Goal: Task Accomplishment & Management: Manage account settings

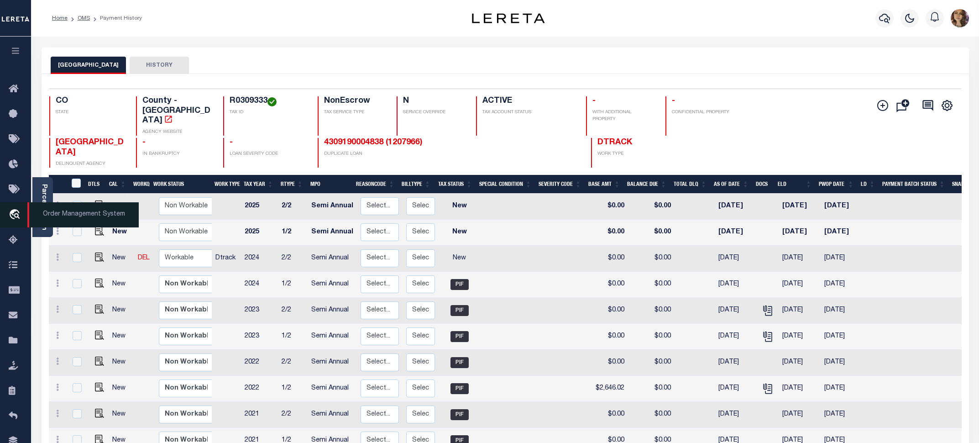
click at [55, 208] on span "Order Management System" at bounding box center [82, 214] width 111 height 25
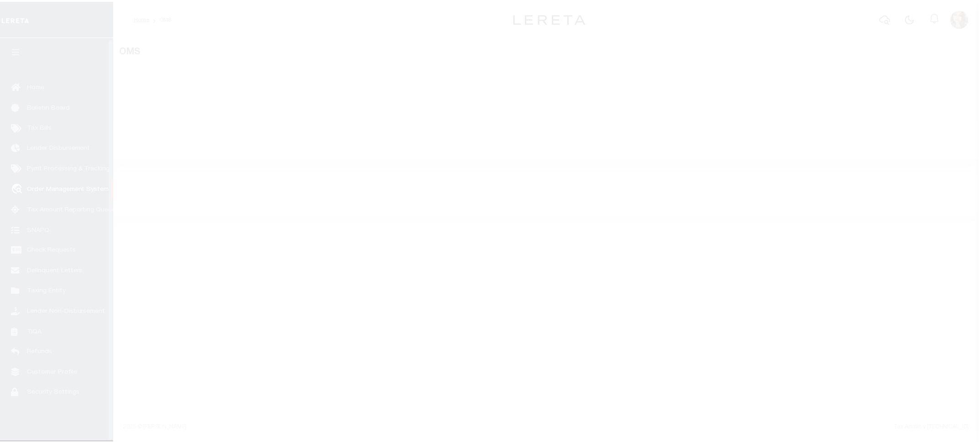
scroll to position [1, 0]
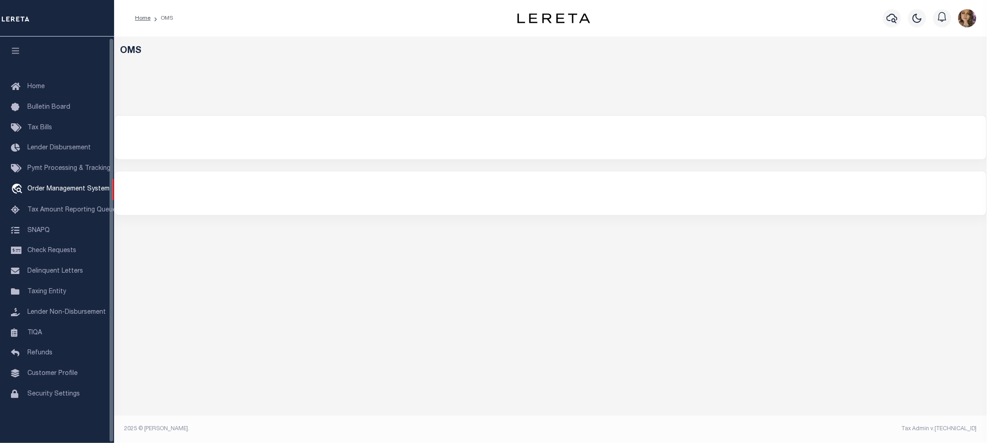
select select "200"
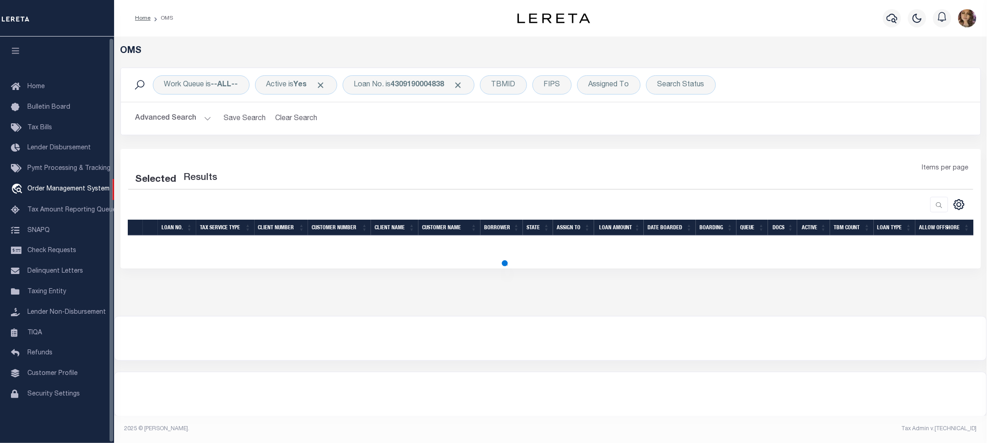
select select "200"
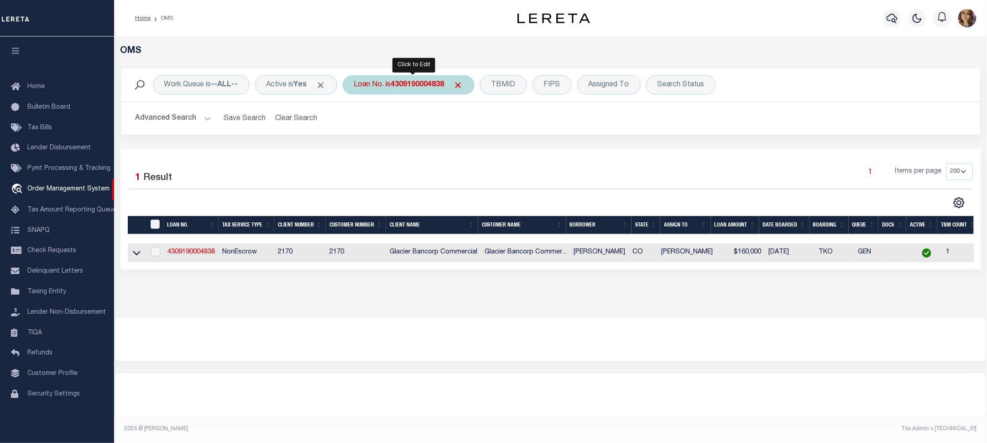
click at [403, 87] on b "4309190004838" at bounding box center [417, 84] width 53 height 7
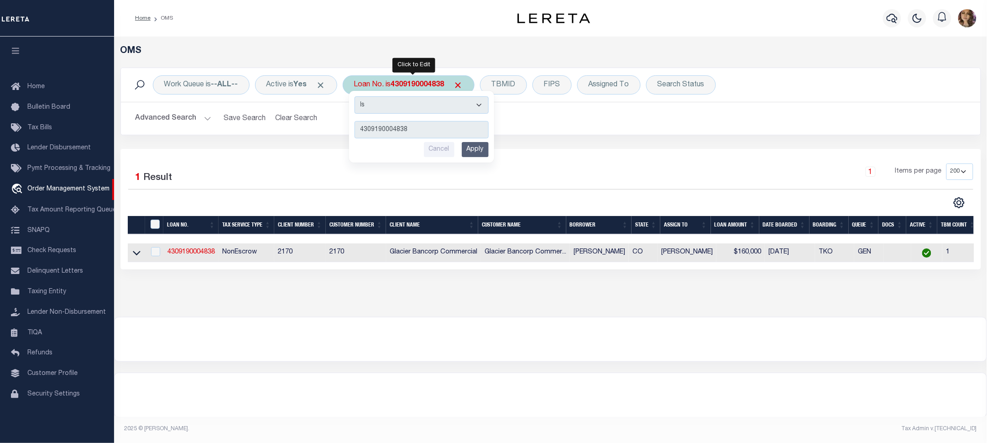
type input "341251"
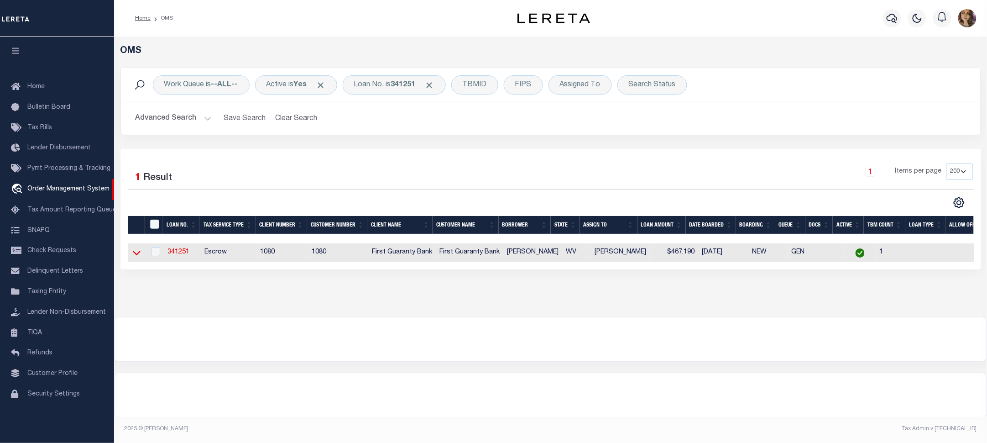
click at [137, 256] on icon at bounding box center [137, 253] width 8 height 10
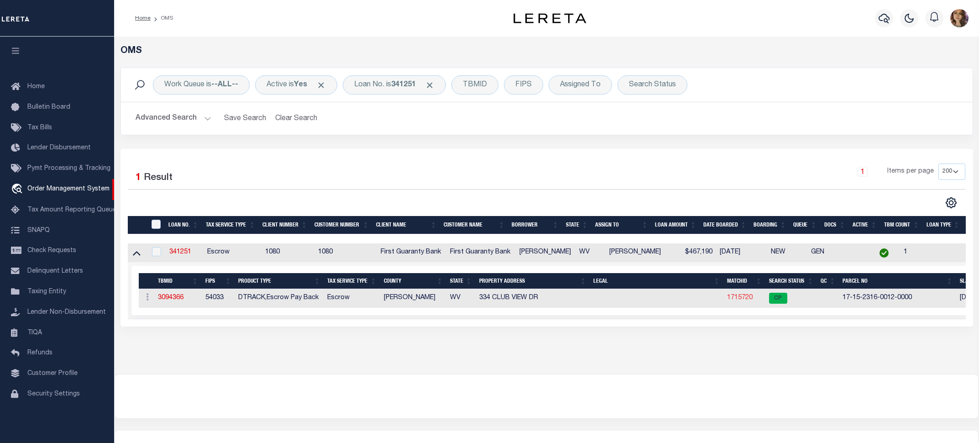
click at [745, 298] on link "1715720" at bounding box center [740, 297] width 26 height 6
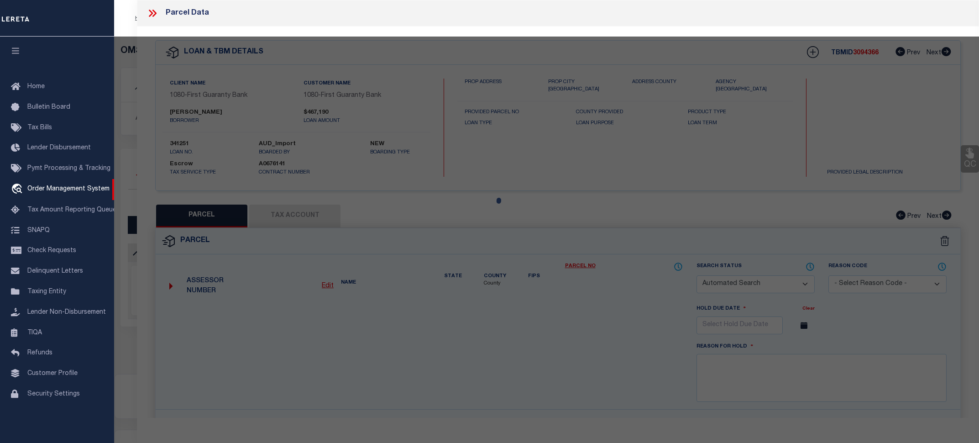
checkbox input "false"
select select "CP"
type input "GREGIS TIMOTHY F & RACHEL A"
select select
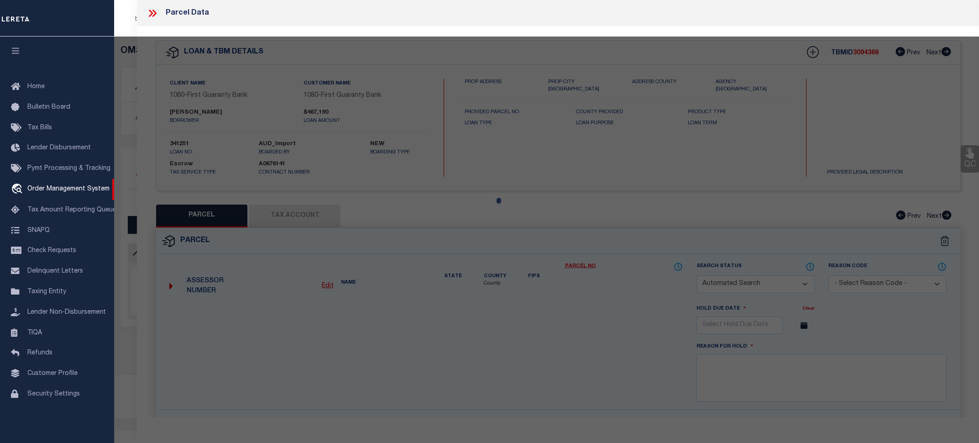
type input "334 CLUB VIEW DR"
checkbox input "false"
type input "BRIDGEPORT WV 26330"
type textarea "1 LOT PT 6 BRIDGEPORT"
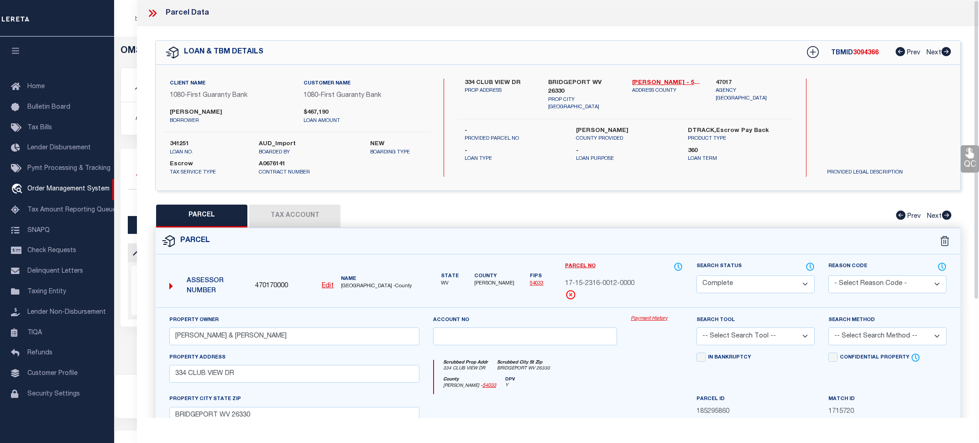
click at [653, 316] on link "Payment History" at bounding box center [657, 319] width 52 height 8
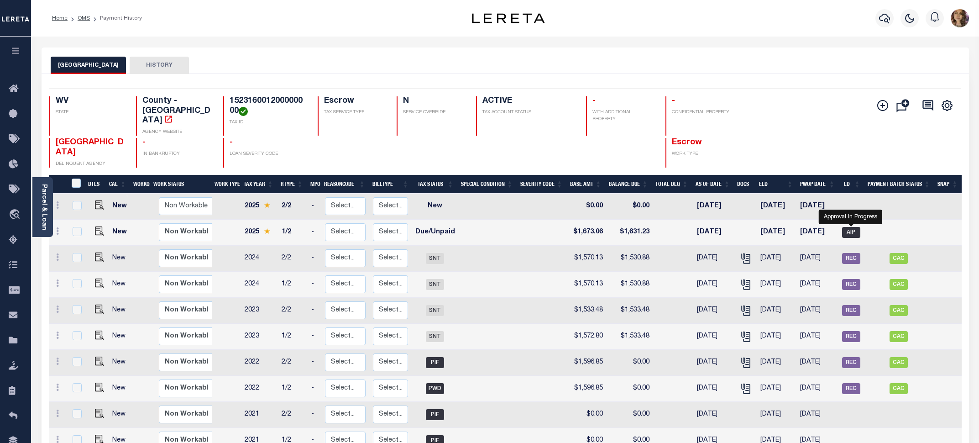
click at [851, 227] on span "AIP" at bounding box center [851, 232] width 18 height 11
checkbox input "true"
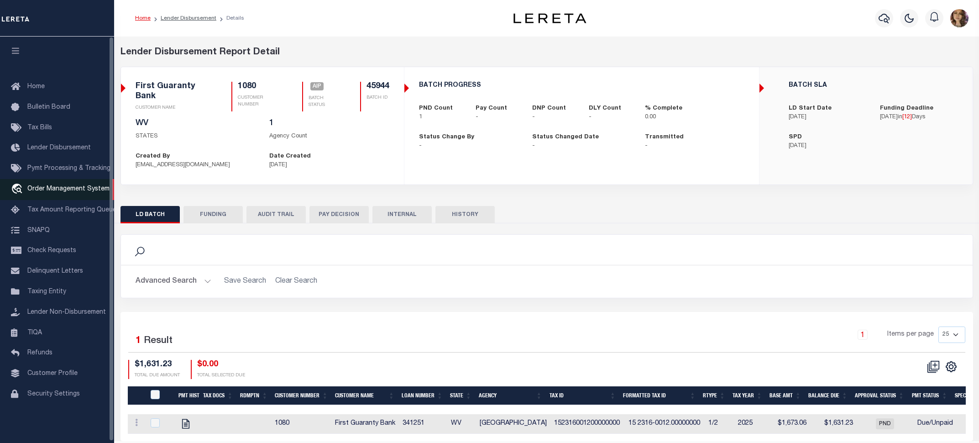
click at [58, 188] on span "Order Management System" at bounding box center [68, 189] width 82 height 6
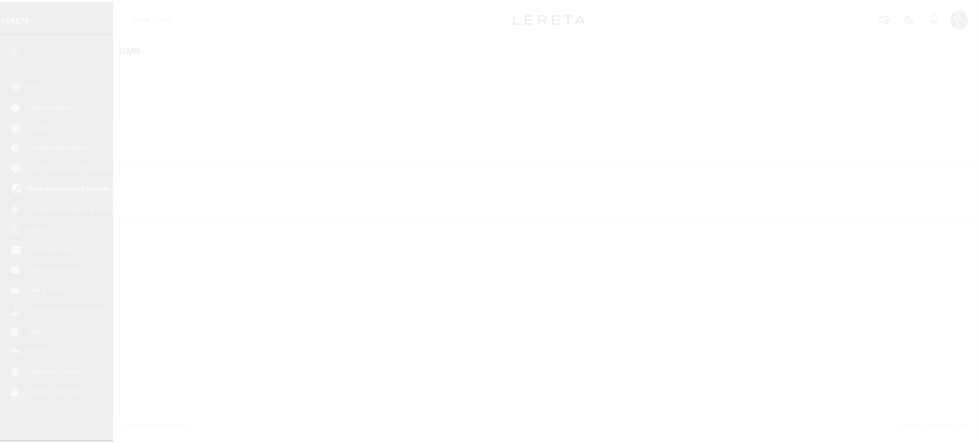
scroll to position [1, 0]
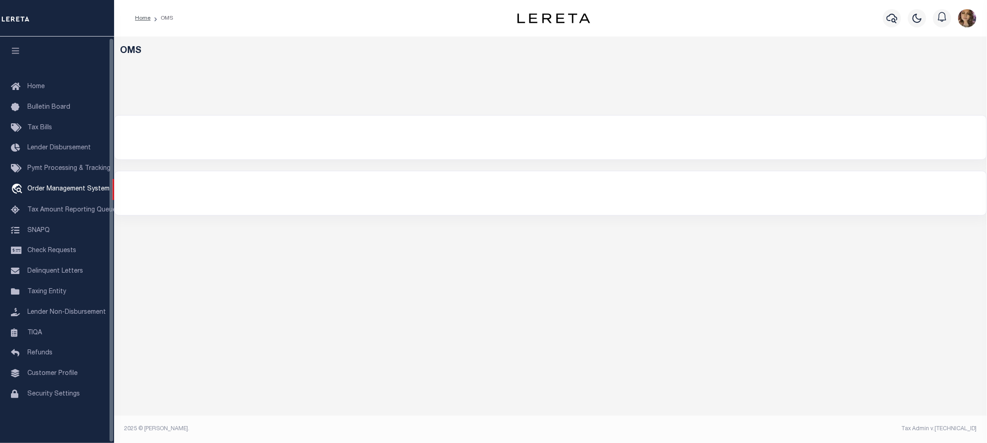
select select "200"
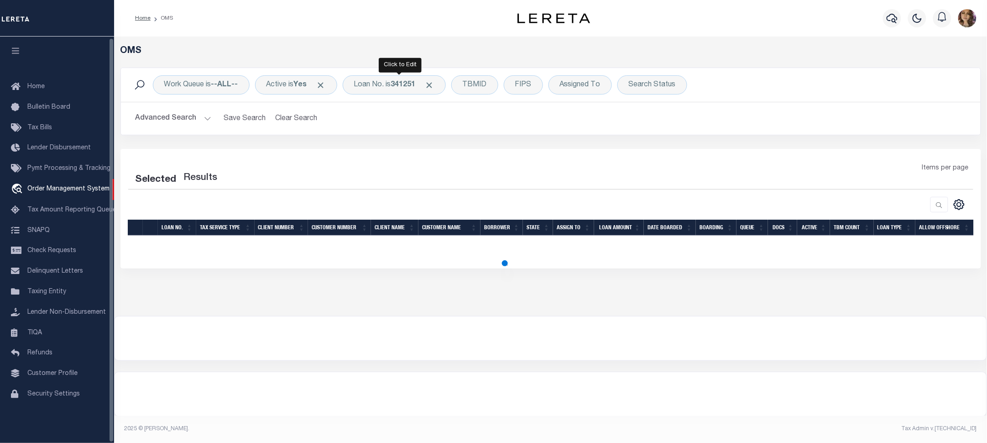
select select "200"
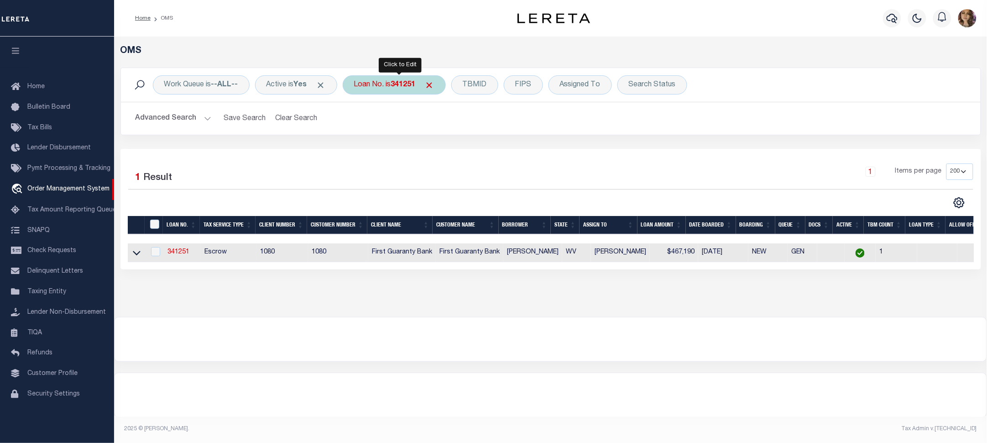
click at [384, 83] on div "Loan No. is 341251" at bounding box center [394, 84] width 103 height 19
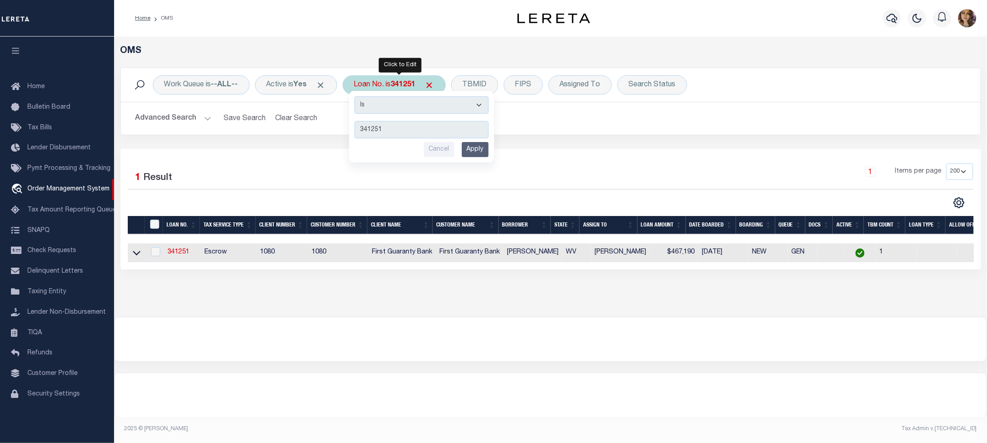
type input "344264"
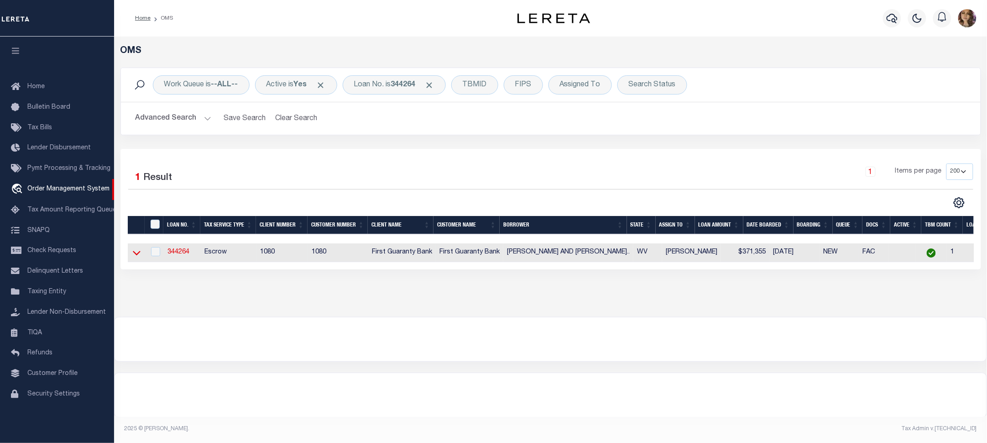
click at [133, 254] on icon at bounding box center [137, 253] width 8 height 10
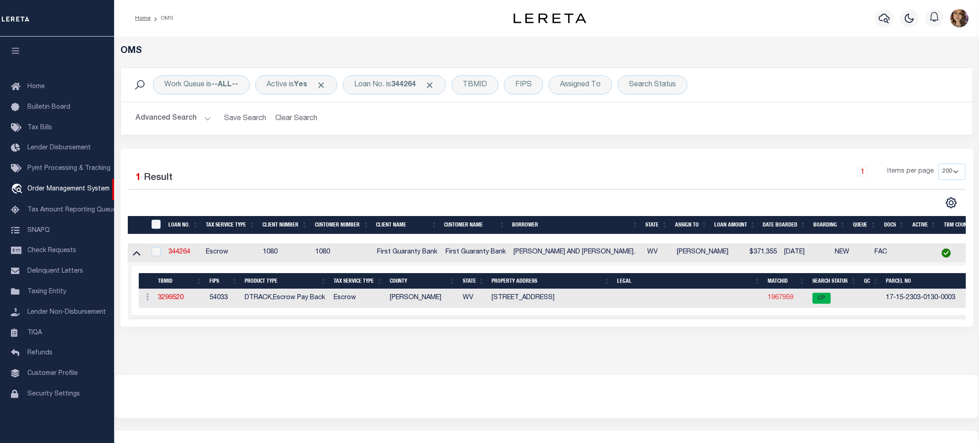
click at [786, 297] on link "1967959" at bounding box center [781, 297] width 26 height 6
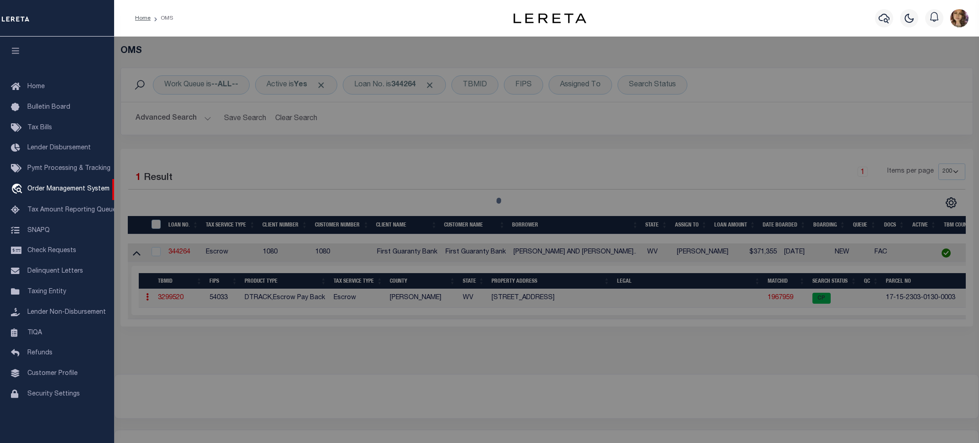
checkbox input "false"
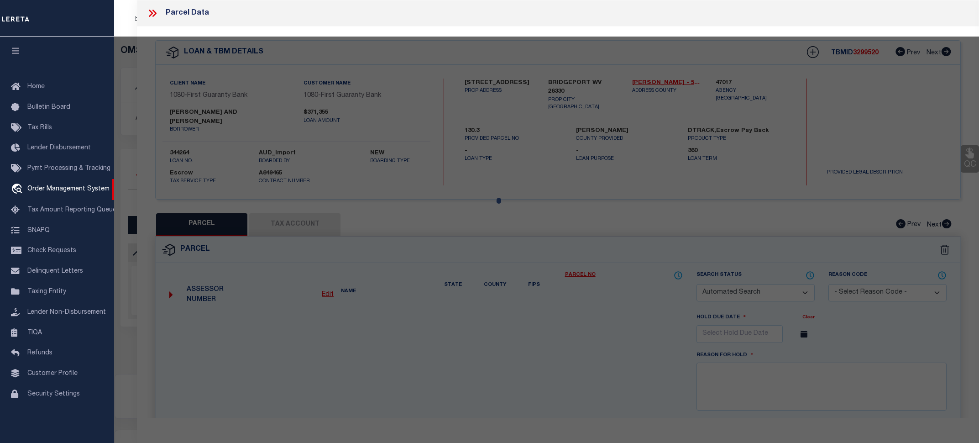
select select "CP"
type input "HANLAN PAMELA E"
select select
type input "77 DEVONWOOD DR"
checkbox input "false"
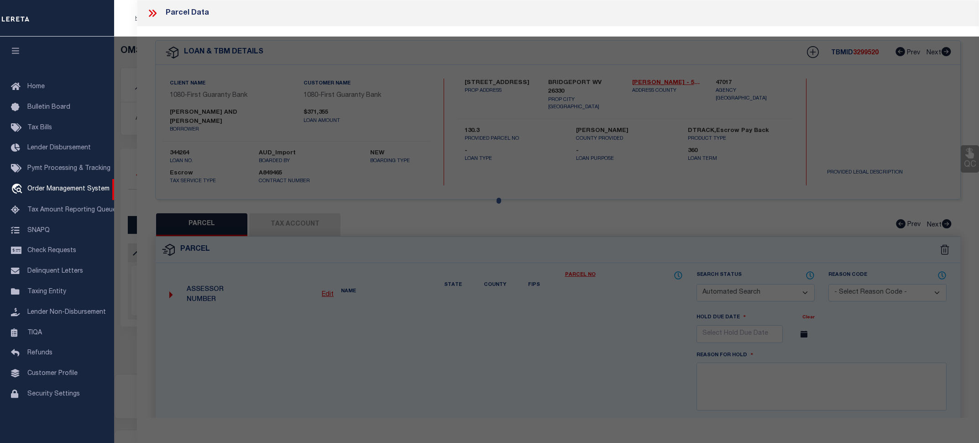
type input "BRIDGEPORT WV 26330"
type textarea "LOT #1 LAKEVIEW ACRES (.81 AC)"
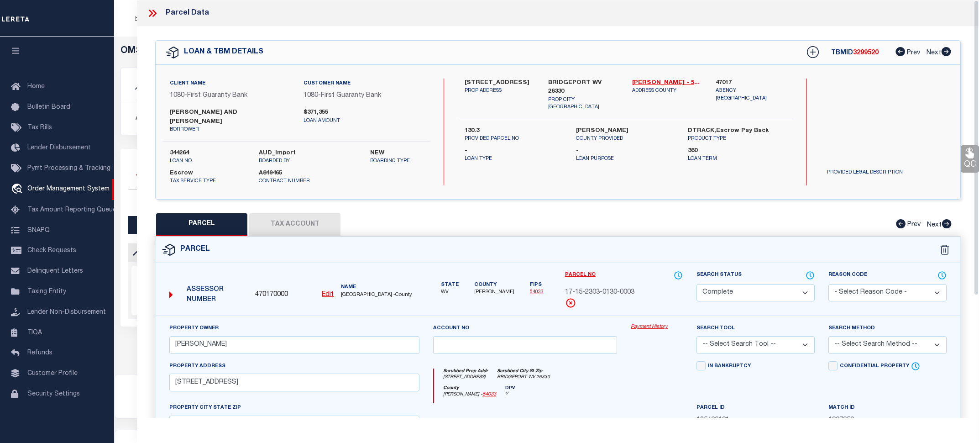
click at [645, 325] on link "Payment History" at bounding box center [657, 327] width 52 height 8
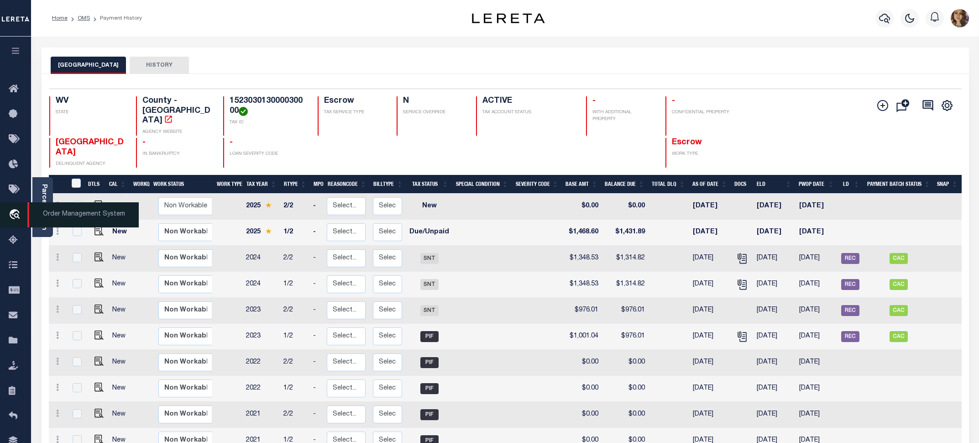
click at [73, 217] on span "Order Management System" at bounding box center [82, 214] width 111 height 25
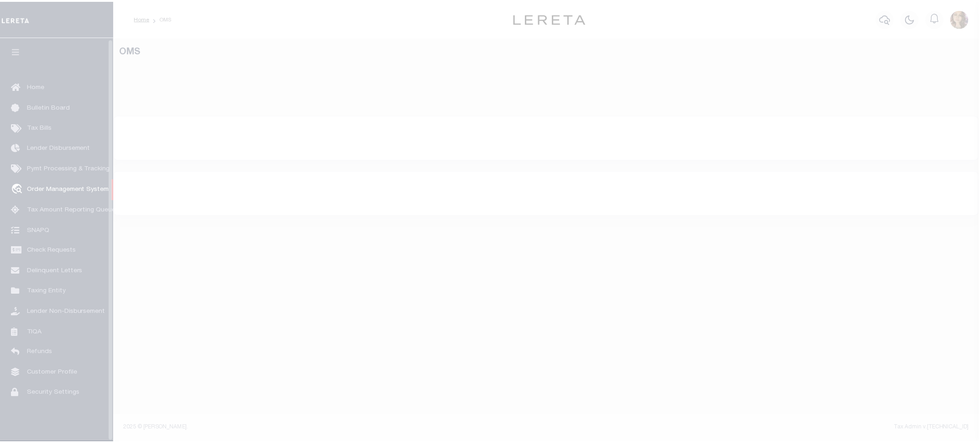
scroll to position [1, 0]
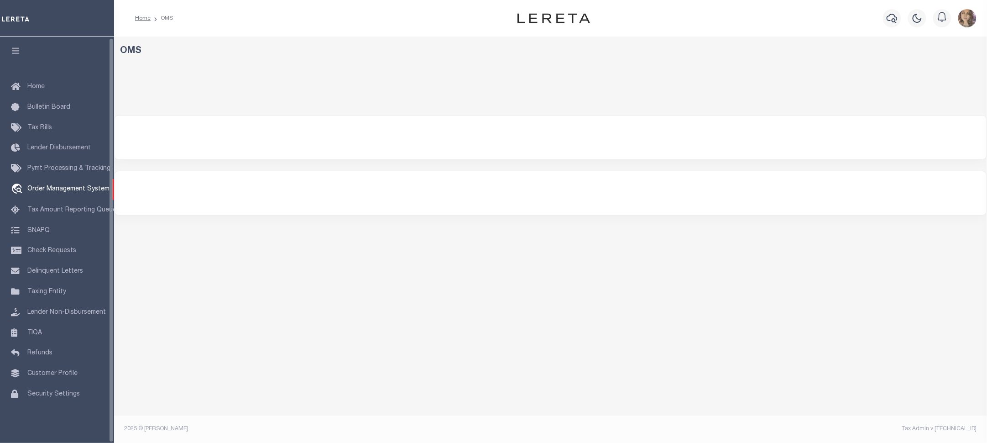
select select "200"
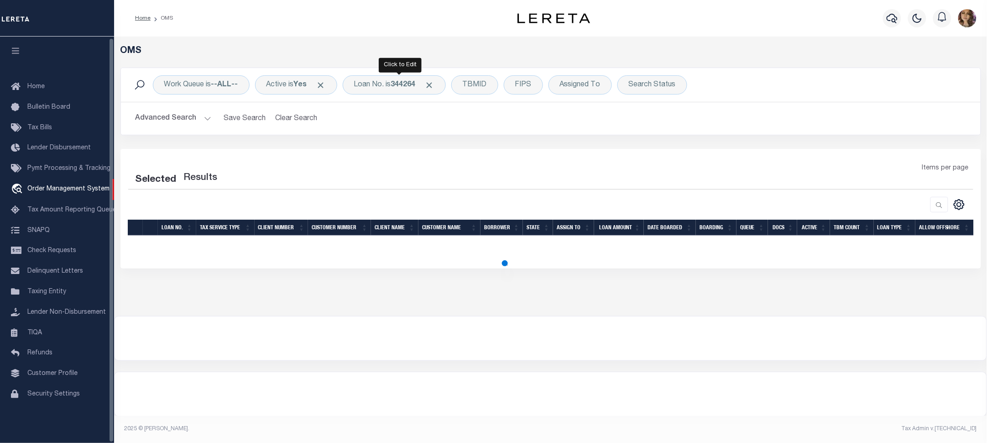
select select "200"
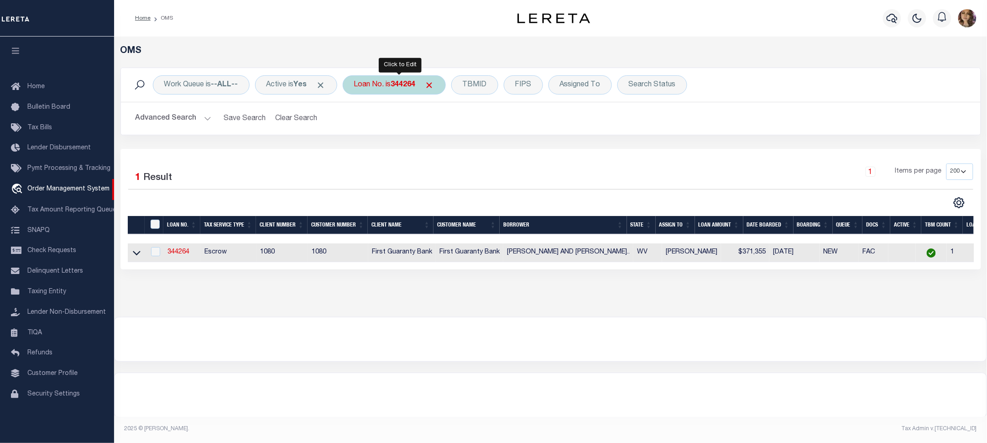
click at [394, 84] on div "Loan No. is 344264" at bounding box center [394, 84] width 103 height 19
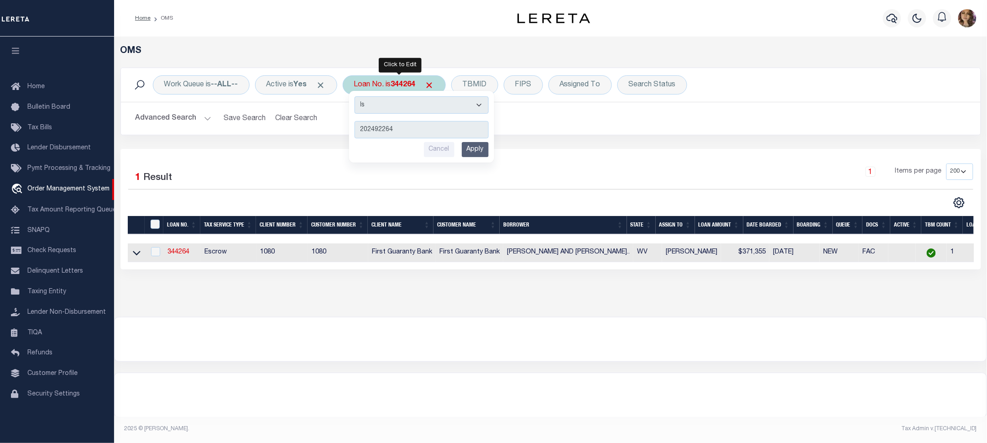
type input "202492264"
click at [480, 146] on input "Apply" at bounding box center [475, 149] width 27 height 15
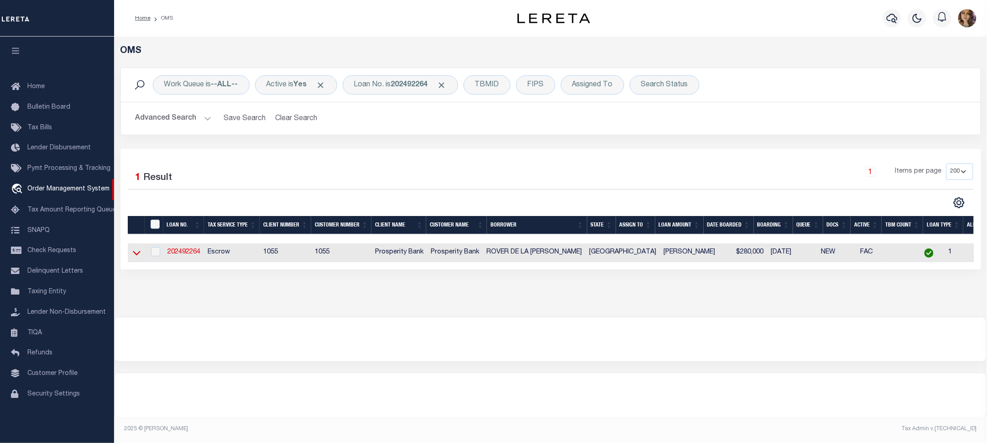
click at [137, 254] on icon at bounding box center [137, 253] width 8 height 10
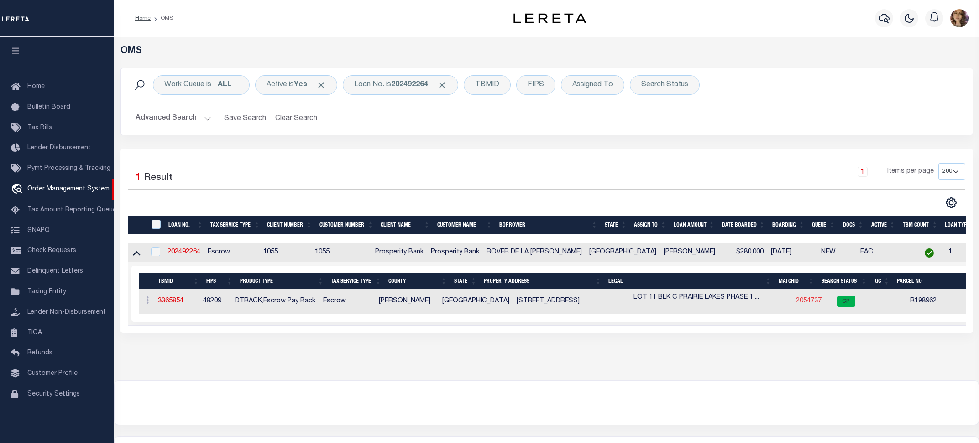
click at [796, 302] on link "2054737" at bounding box center [809, 301] width 26 height 6
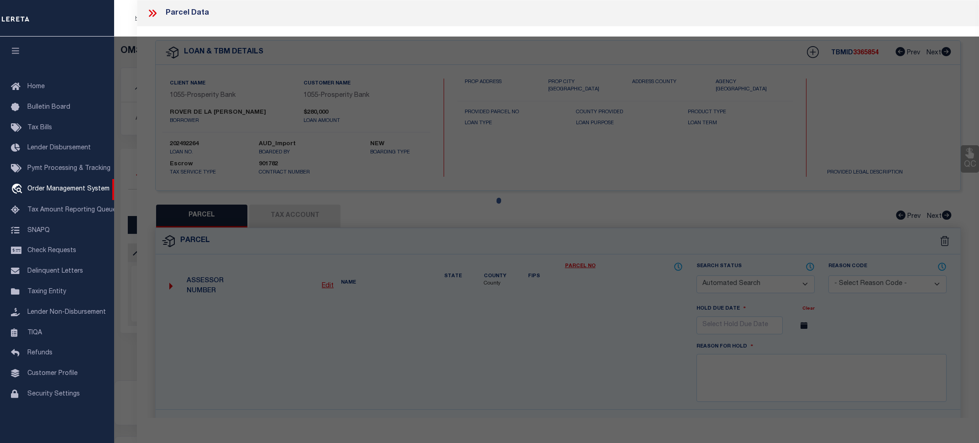
checkbox input "false"
select select "CP"
type input "CONTINENTAL HOMES OF TEXAS LP"
select select "AGW"
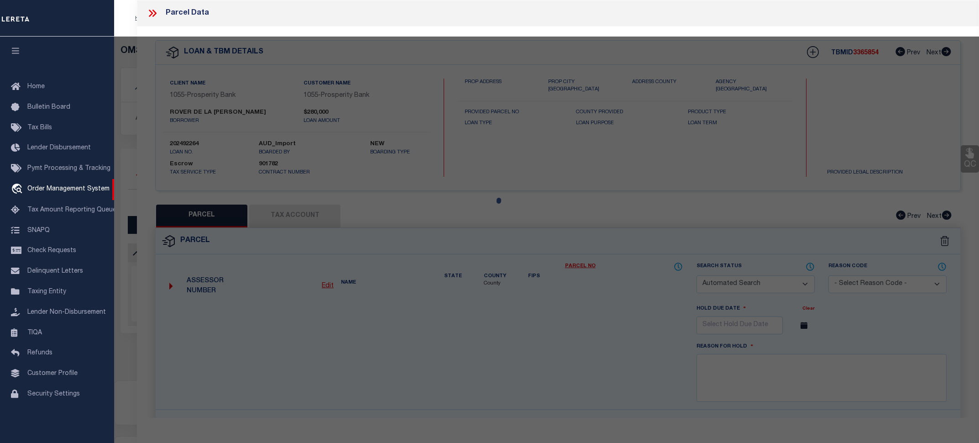
select select
type input "[STREET_ADDRESS]"
type input "KYLE, TX 78640"
type textarea "PRAIRIE LAKES PHASE 1 SECTION 1, BLOCK C, Lot 11, 5406 SQUARE FEET"
type textarea "MC reviewed on 12-27-24 and no longer a new property. MC reviewed on 12-24-Pend…"
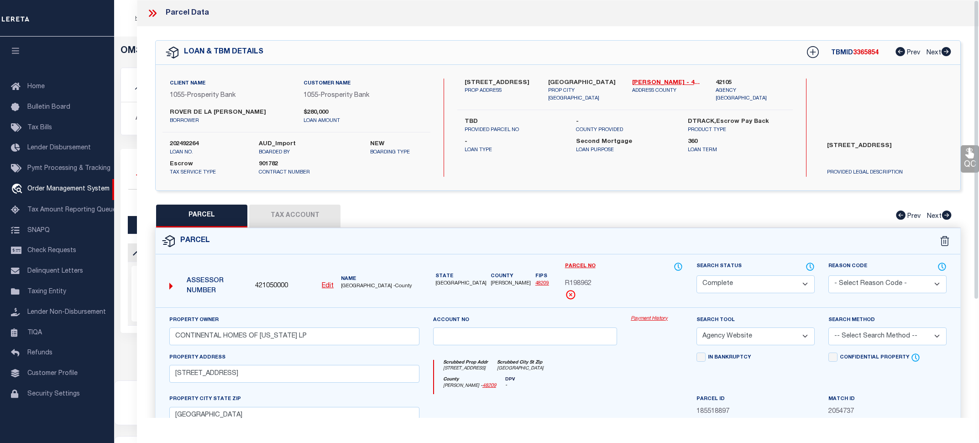
click at [644, 318] on link "Payment History" at bounding box center [657, 319] width 52 height 8
click at [154, 14] on icon at bounding box center [153, 13] width 12 height 12
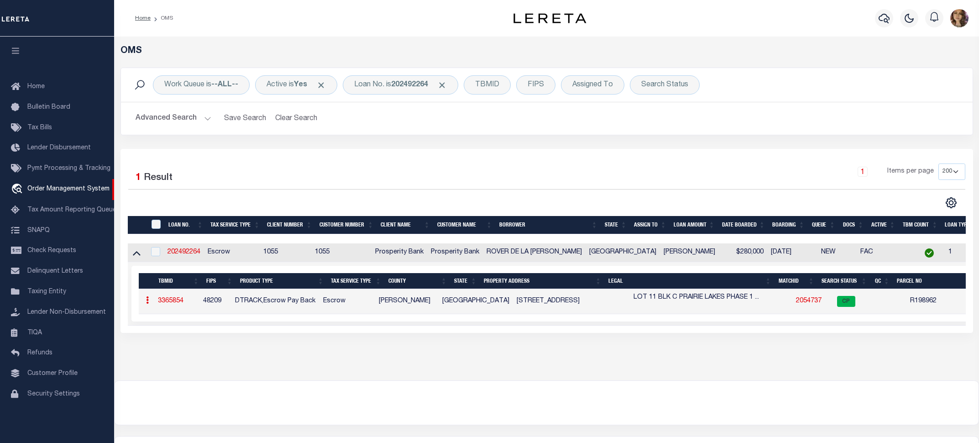
click at [796, 300] on link "2054737" at bounding box center [809, 301] width 26 height 6
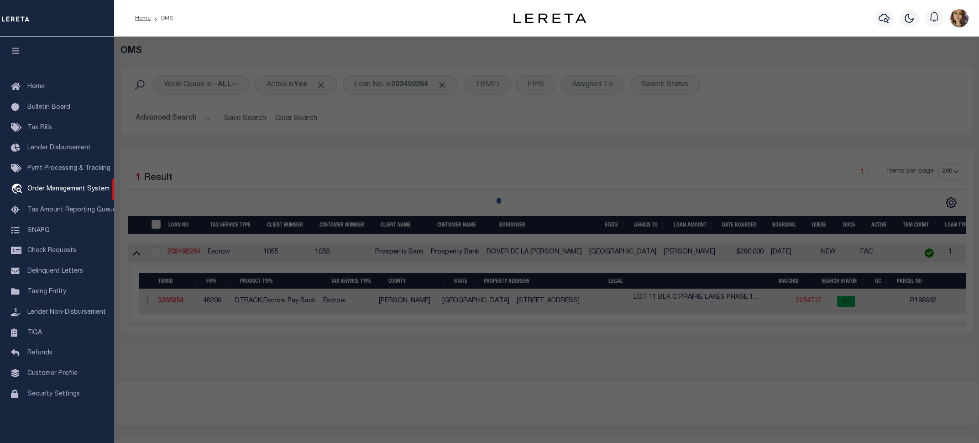
select select "AS"
select select
checkbox input "false"
select select "CP"
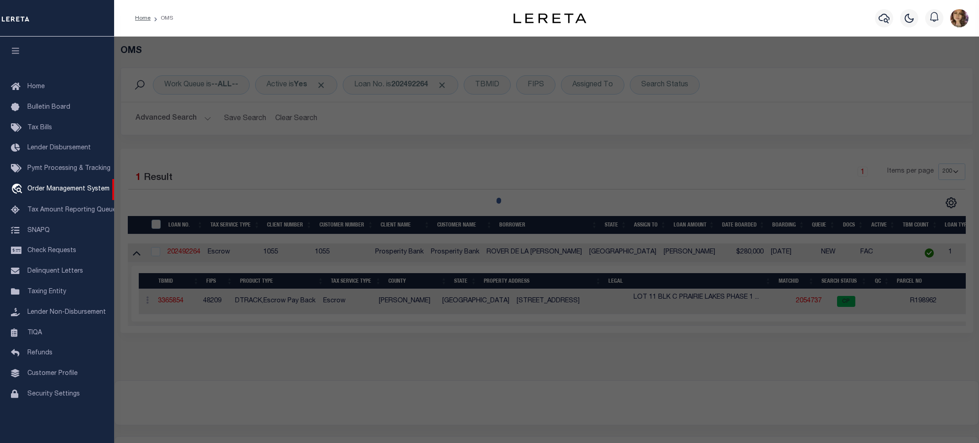
type input "CONTINENTAL HOMES OF TEXAS LP"
select select "AGW"
select select
type input "[STREET_ADDRESS]"
type input "KYLE, TX 78640"
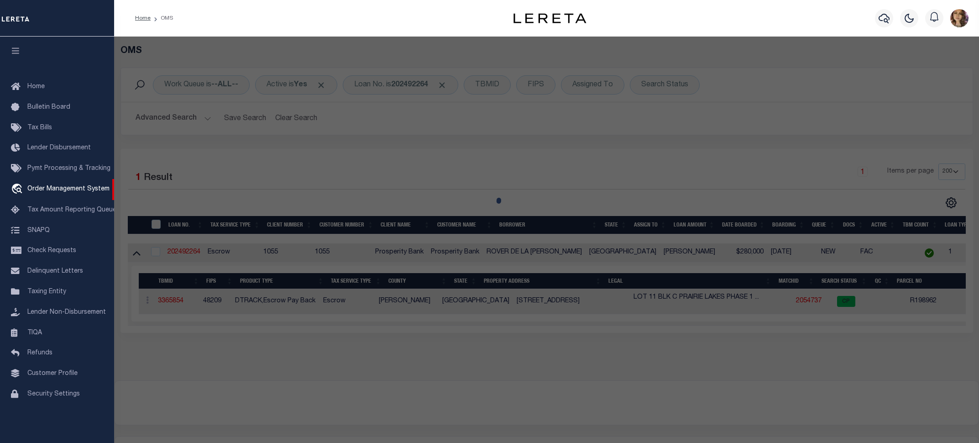
type textarea "PRAIRIE LAKES PHASE 1 SECTION 1, BLOCK C, Lot 11, 5406 SQUARE FEET"
type textarea "MC reviewed on 12-27-24 and no longer a new property. MC reviewed on 12-24-Pend…"
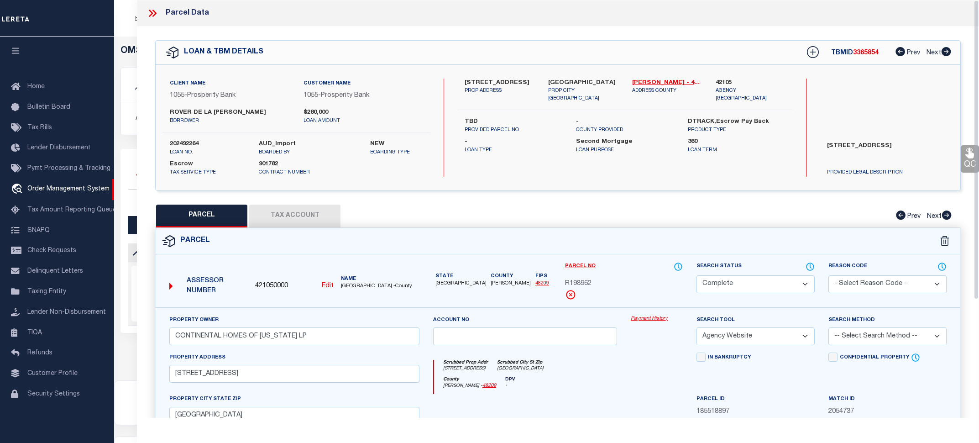
click at [651, 316] on link "Payment History" at bounding box center [657, 319] width 52 height 8
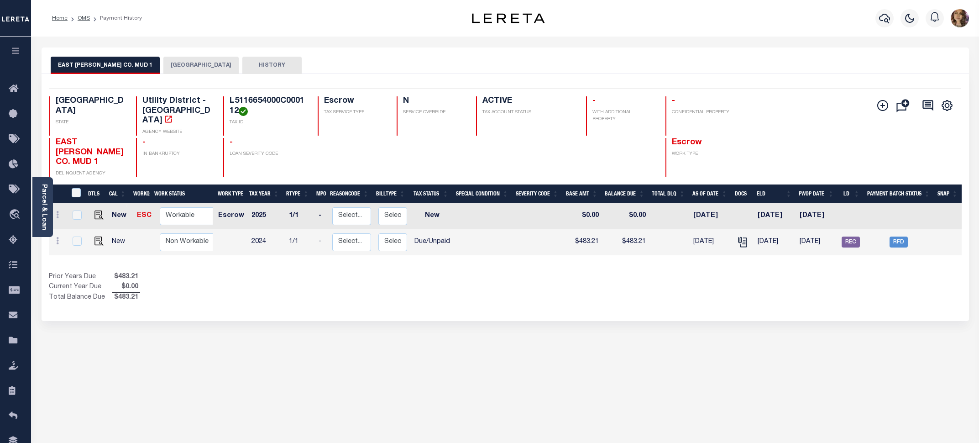
click at [76, 63] on button "EAST [PERSON_NAME] CO. MUD 1" at bounding box center [105, 65] width 109 height 17
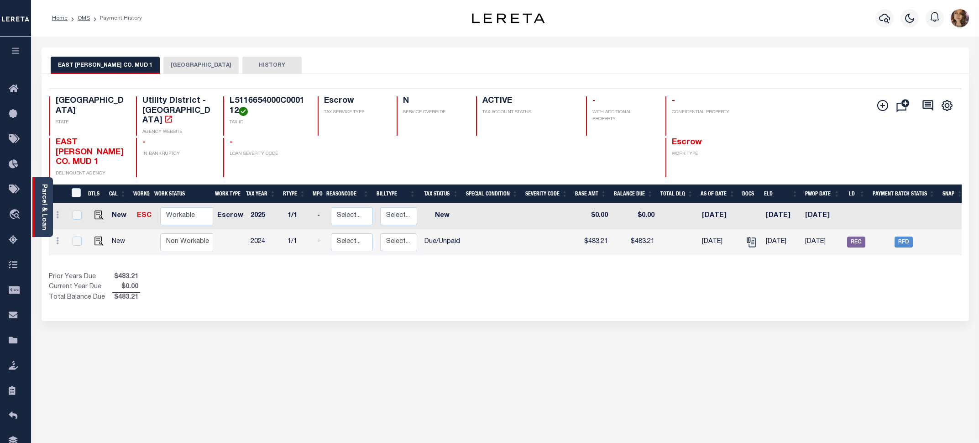
click at [41, 197] on link "Parcel & Loan" at bounding box center [44, 207] width 6 height 46
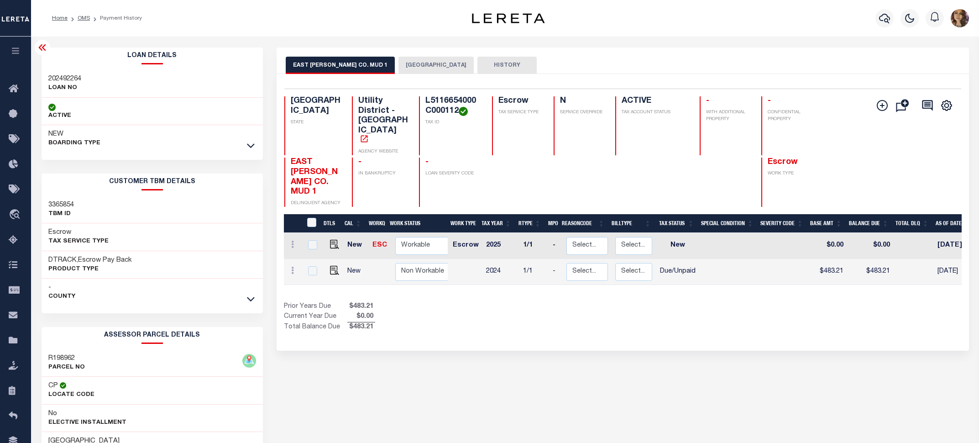
click at [42, 48] on icon at bounding box center [41, 47] width 7 height 6
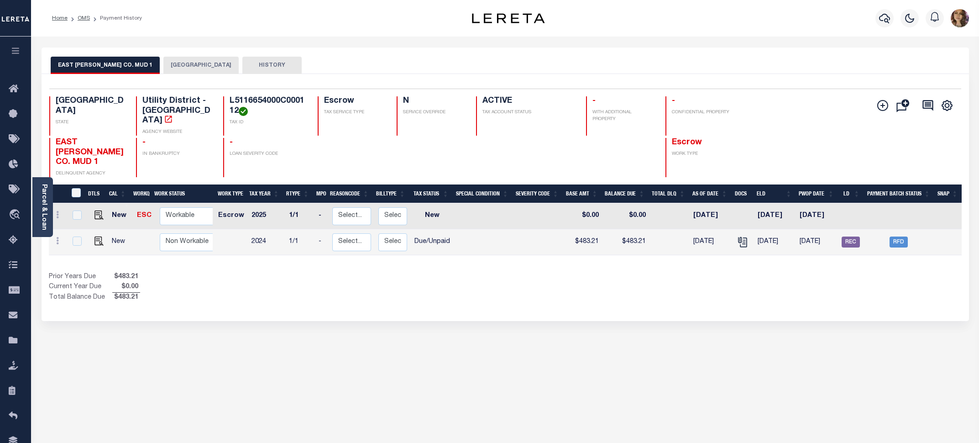
click at [163, 58] on button "[GEOGRAPHIC_DATA]" at bounding box center [200, 65] width 75 height 17
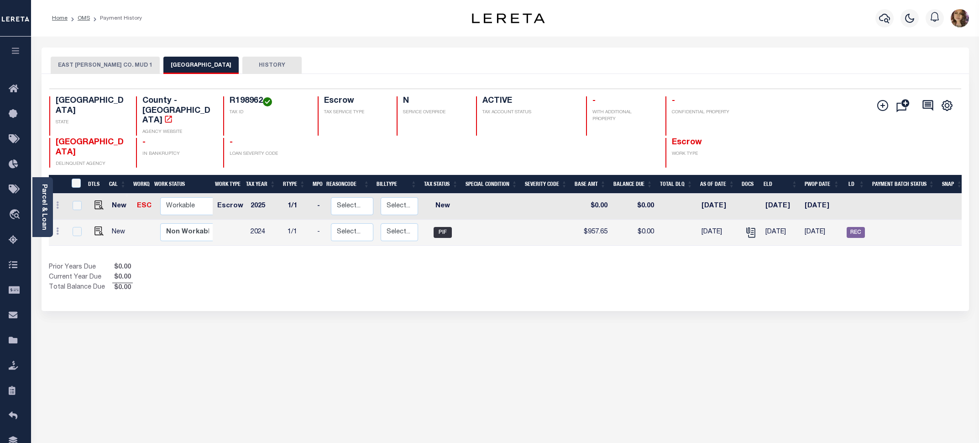
click at [100, 65] on button "EAST [PERSON_NAME] CO. MUD 1" at bounding box center [105, 65] width 109 height 17
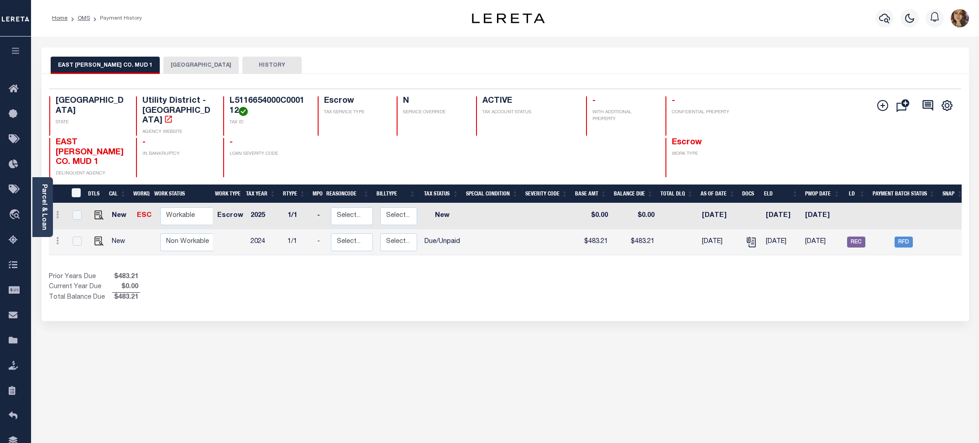
click at [163, 64] on button "[GEOGRAPHIC_DATA]" at bounding box center [200, 65] width 75 height 17
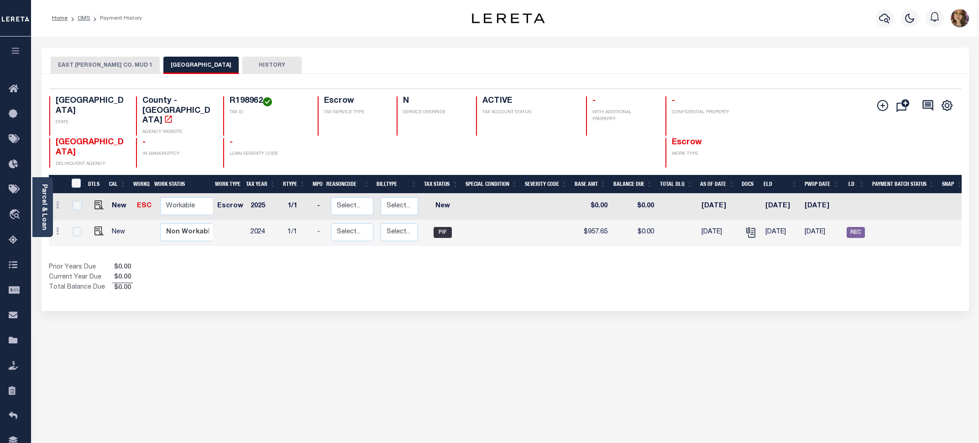
click at [35, 354] on div "EAST [PERSON_NAME] CO. MUD 1 HAYS COUNTY HISTORY 2" at bounding box center [505, 309] width 941 height 525
click at [68, 71] on button "EAST [PERSON_NAME] CO. MUD 1" at bounding box center [105, 65] width 109 height 17
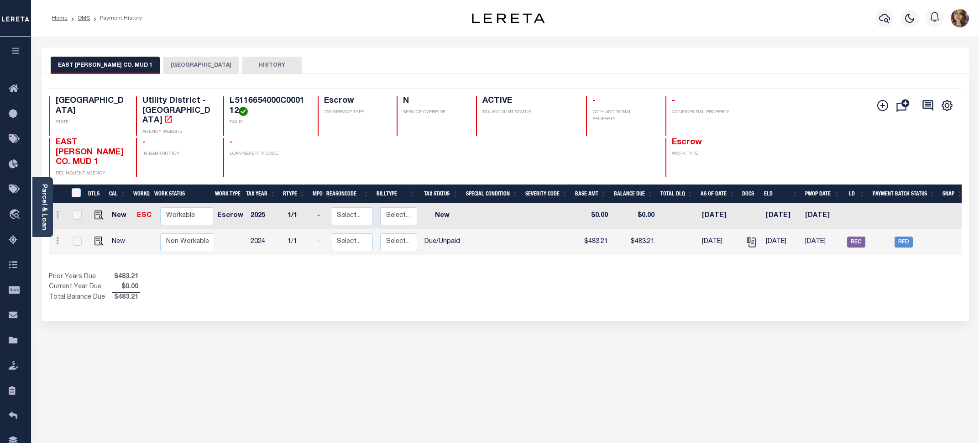
drag, startPoint x: 585, startPoint y: 389, endPoint x: 578, endPoint y: 388, distance: 6.9
click at [585, 389] on div "EAST HAYS CO. MUD 1 HAYS COUNTY HISTORY 2" at bounding box center [505, 309] width 941 height 525
click at [168, 68] on button "HAYS COUNTY" at bounding box center [200, 65] width 75 height 17
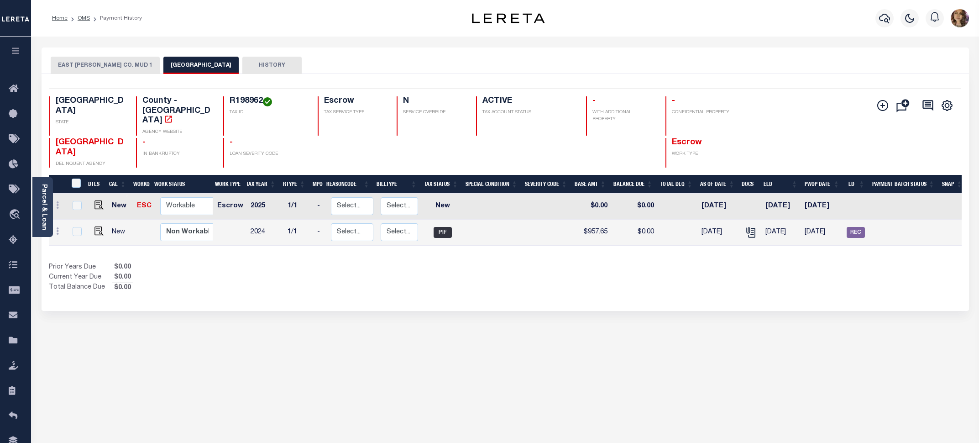
click at [81, 62] on button "EAST HAYS CO. MUD 1" at bounding box center [105, 65] width 109 height 17
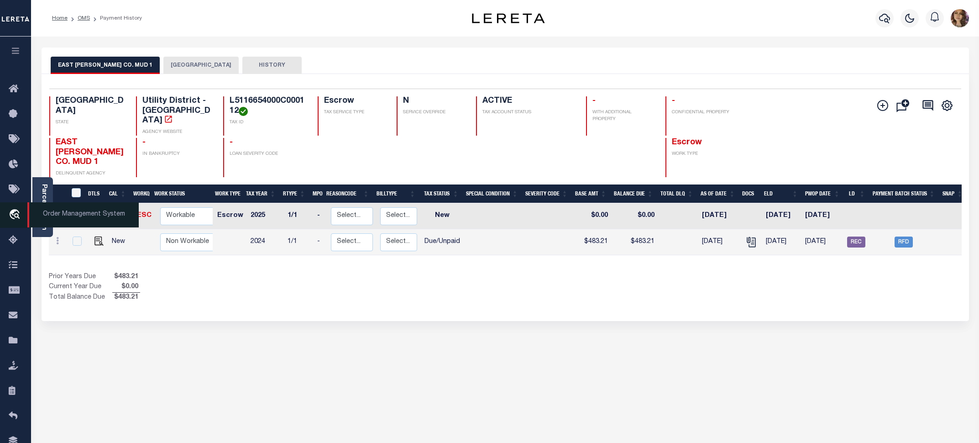
click at [83, 220] on span "Order Management System" at bounding box center [82, 214] width 111 height 25
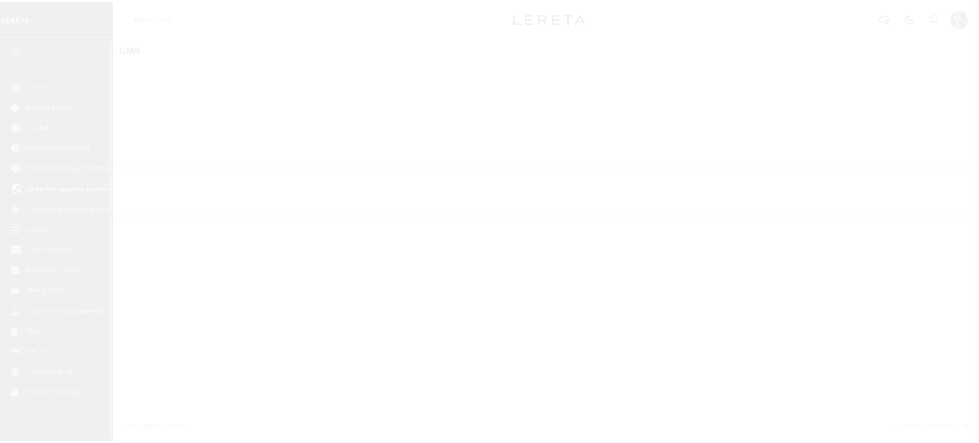
scroll to position [1, 0]
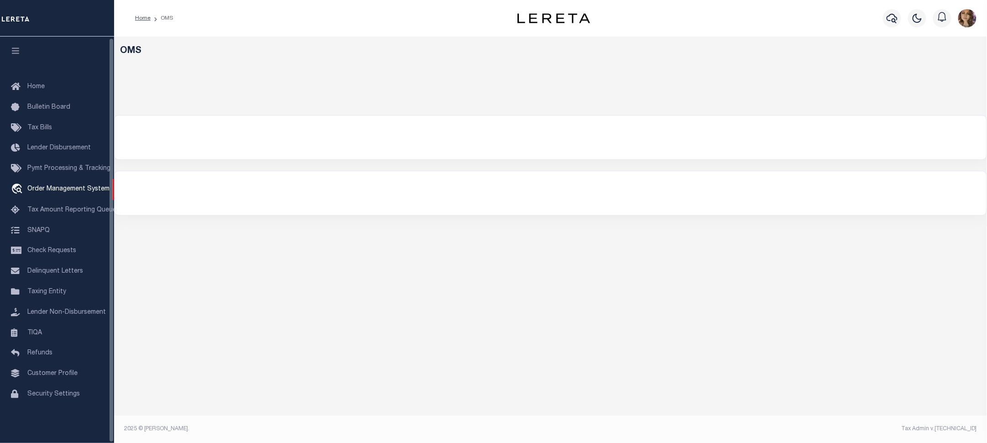
select select "200"
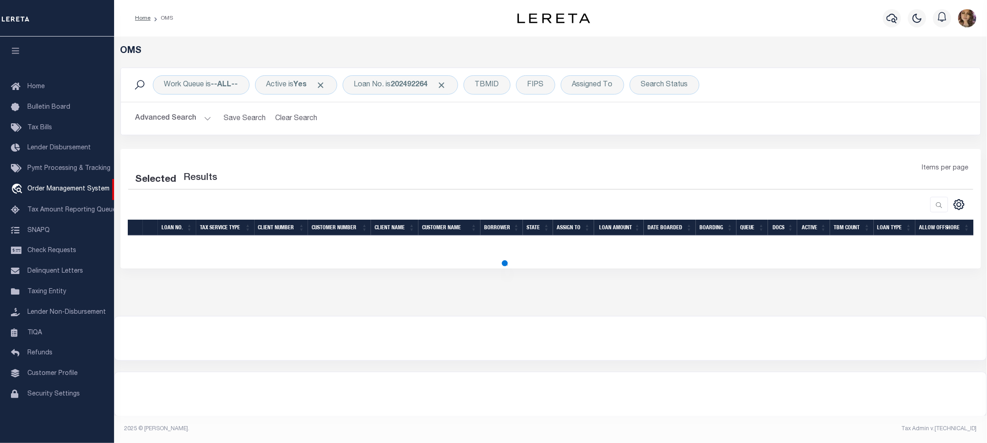
select select "200"
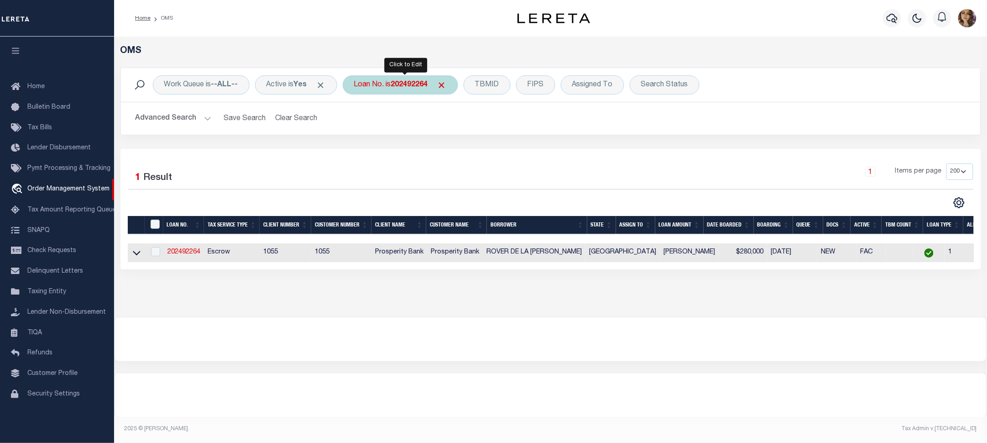
click at [405, 84] on b "202492264" at bounding box center [409, 84] width 37 height 7
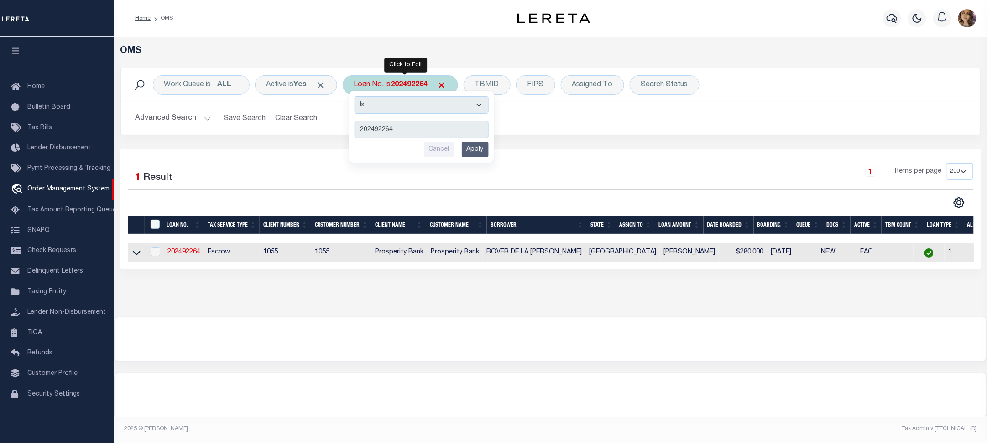
type input "24234ND"
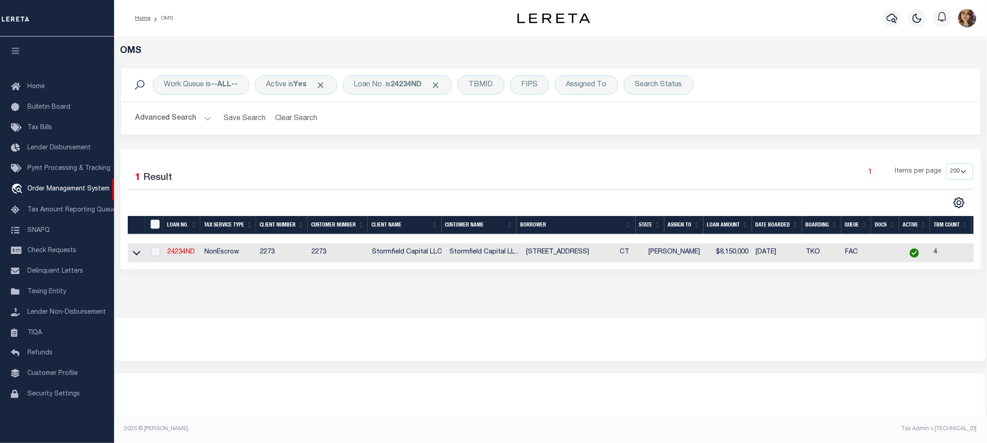
click at [131, 255] on td at bounding box center [137, 252] width 18 height 19
checkbox input "true"
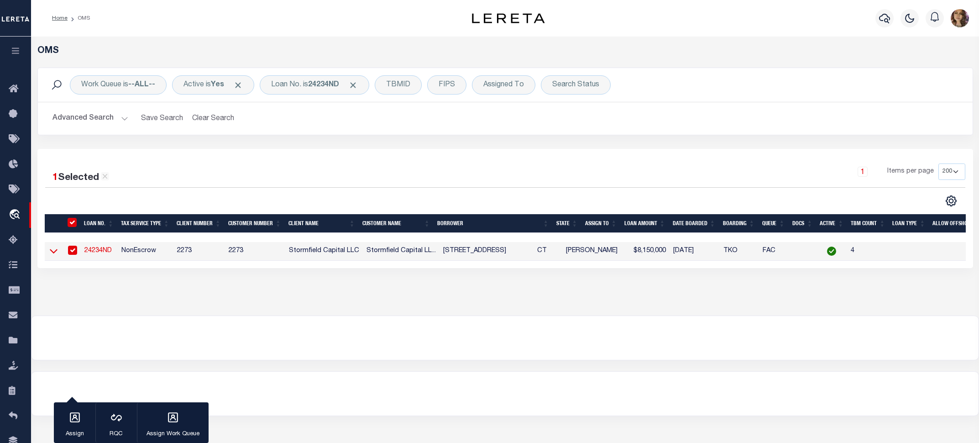
click at [53, 253] on icon at bounding box center [54, 251] width 8 height 10
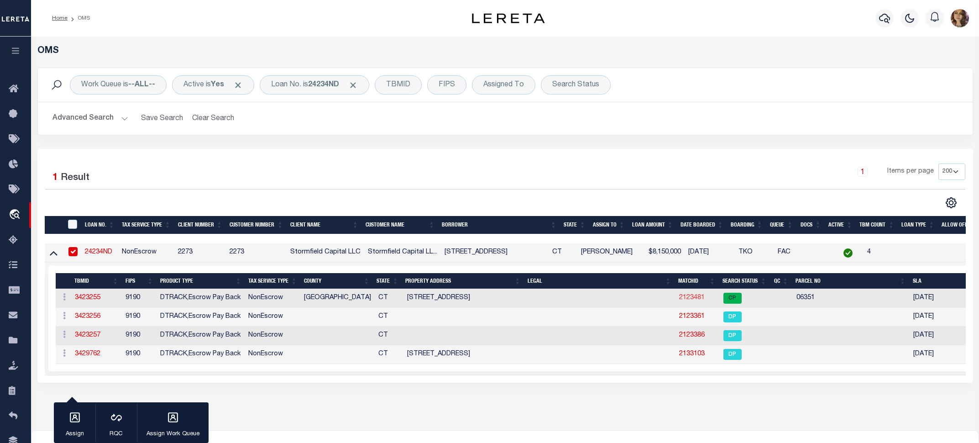
click at [688, 300] on link "2123481" at bounding box center [692, 297] width 26 height 6
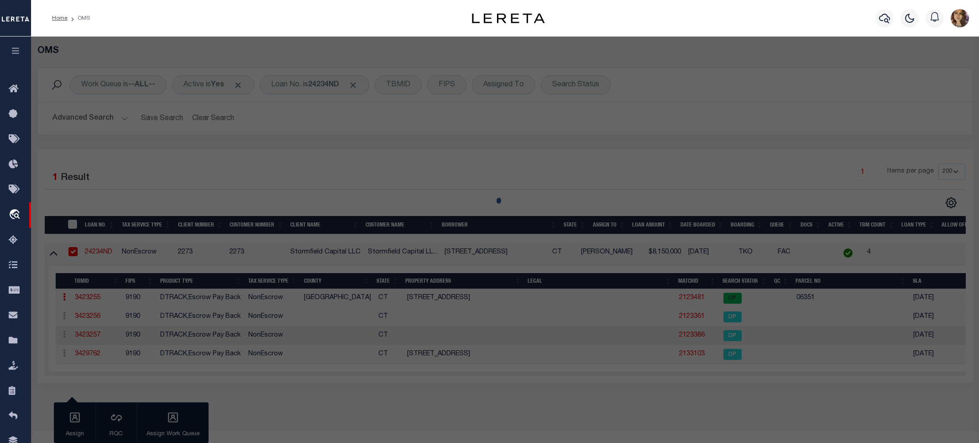
checkbox input "false"
select select "CP"
type input "7 SEDGEWICK AVENUE LLC"
select select
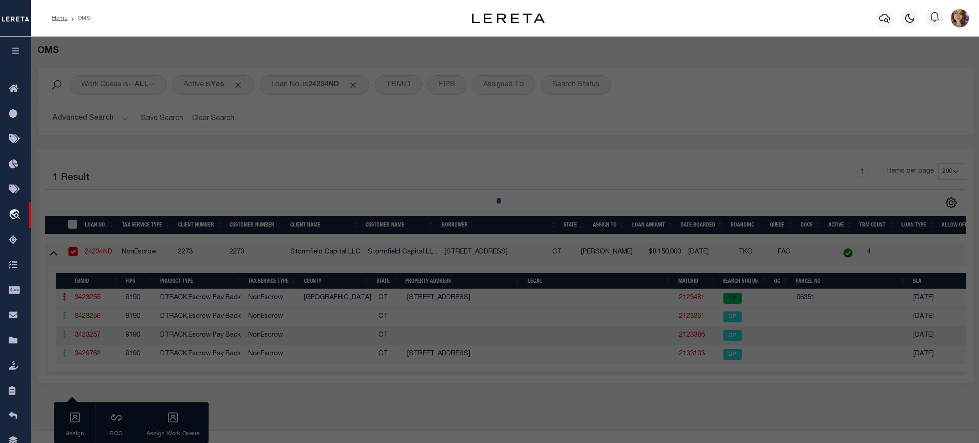
type input "1 SEDGWICK AVENUE"
checkbox input "false"
type input "Darien CT 06820"
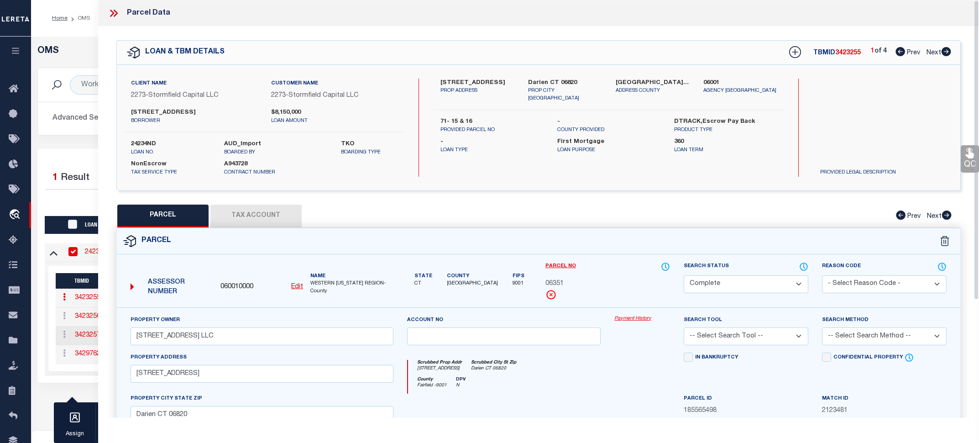
click at [631, 316] on link "Payment History" at bounding box center [642, 319] width 56 height 8
click at [113, 10] on icon at bounding box center [114, 13] width 12 height 12
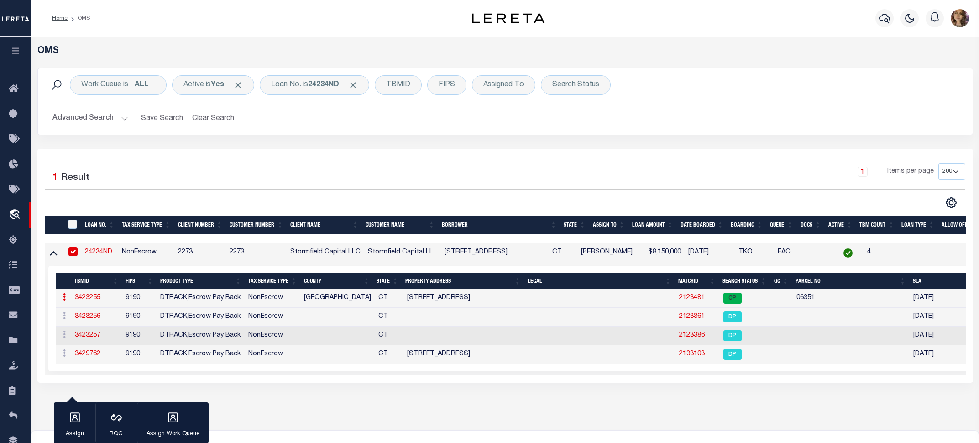
click at [692, 299] on link "2123481" at bounding box center [692, 297] width 26 height 6
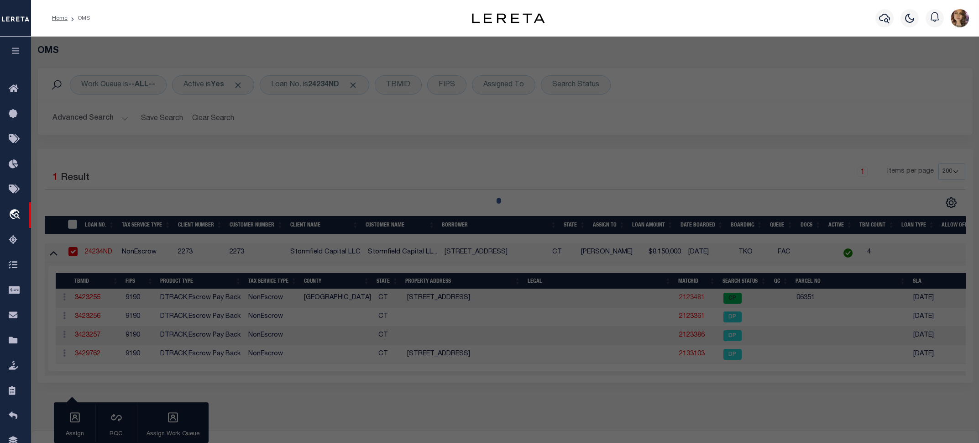
select select "AS"
checkbox input "false"
select select "CP"
type input "7 SEDGEWICK AVENUE LLC"
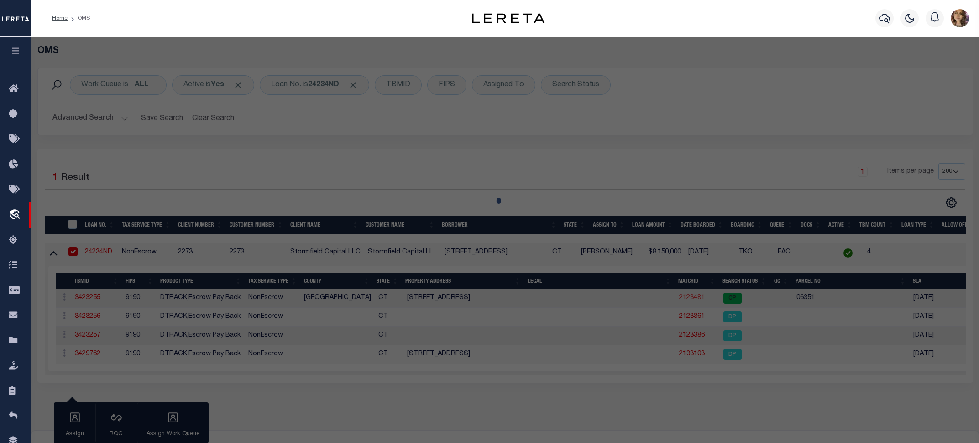
select select
type input "1 SEDGWICK AVENUE"
checkbox input "false"
type input "Darien CT 06820"
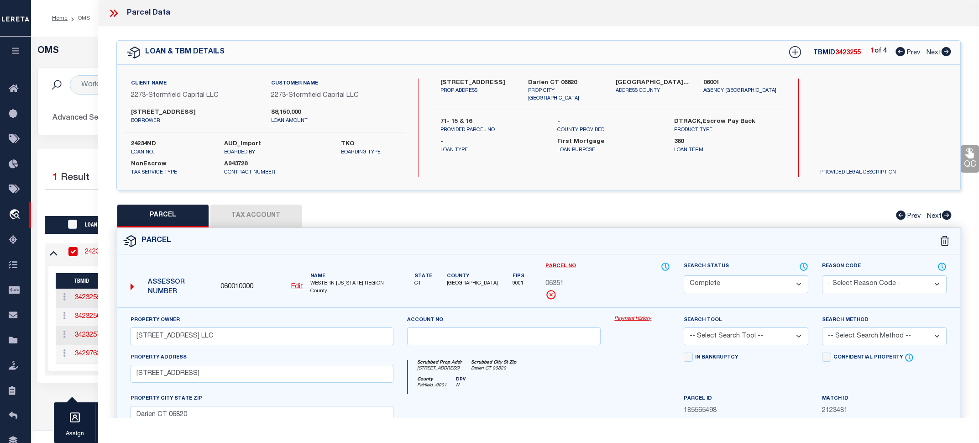
click at [635, 320] on link "Payment History" at bounding box center [642, 319] width 56 height 8
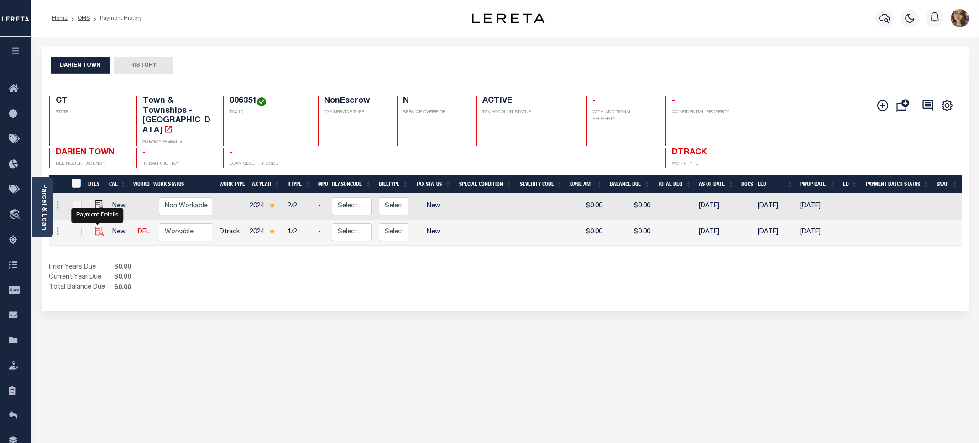
click at [98, 226] on img "" at bounding box center [99, 230] width 9 height 9
checkbox input "true"
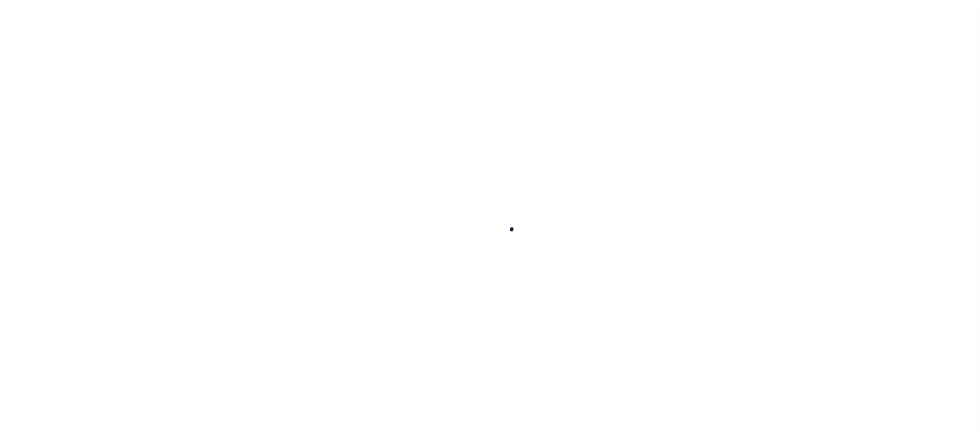
checkbox input "false"
type input "[DATE]"
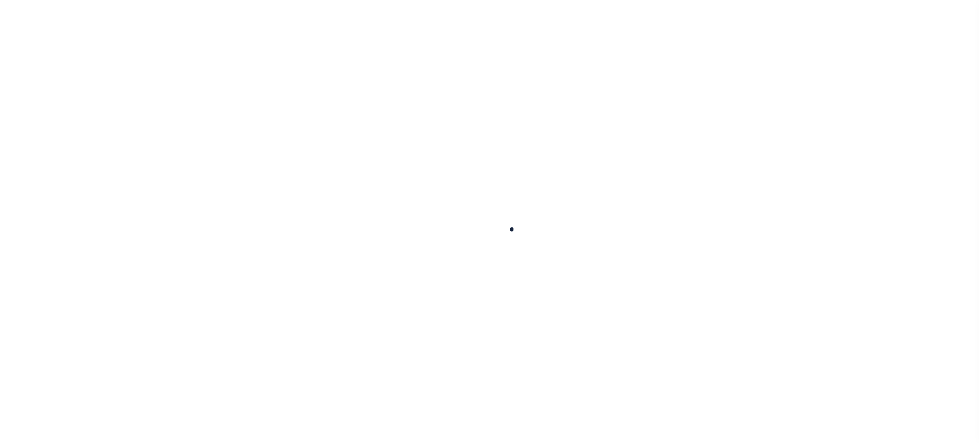
select select "NW2"
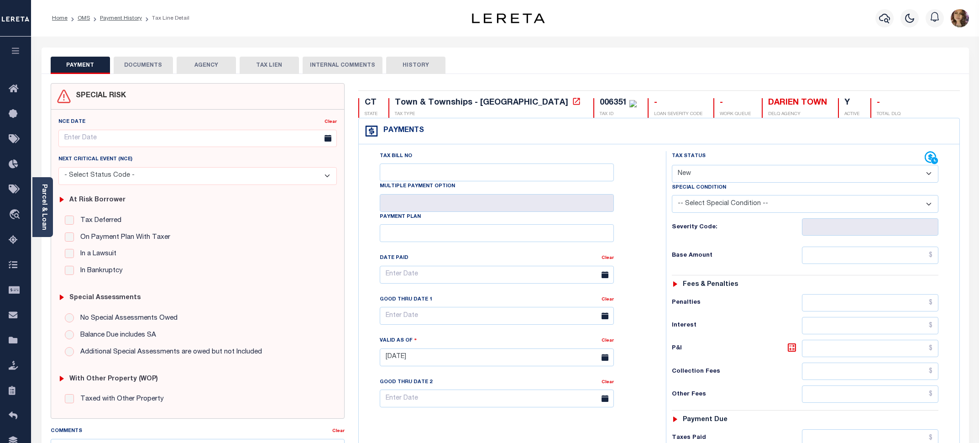
click at [153, 67] on button "DOCUMENTS" at bounding box center [143, 65] width 59 height 17
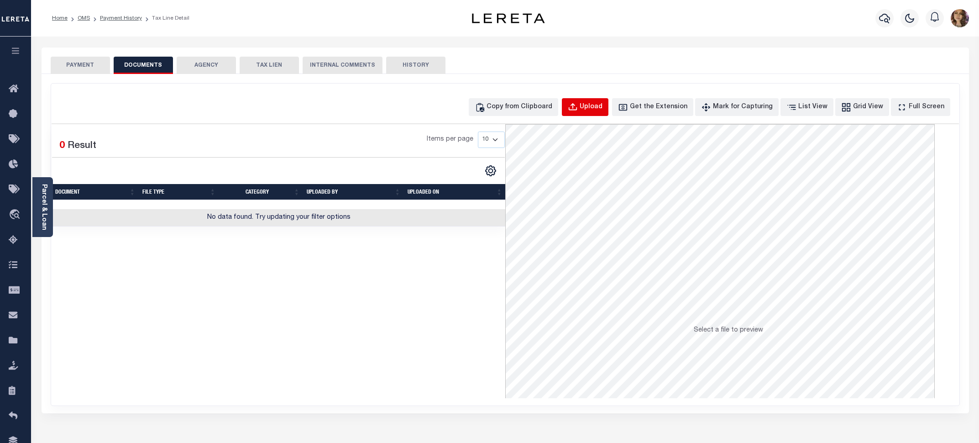
click at [603, 108] on div "Upload" at bounding box center [591, 107] width 23 height 10
select select "POP"
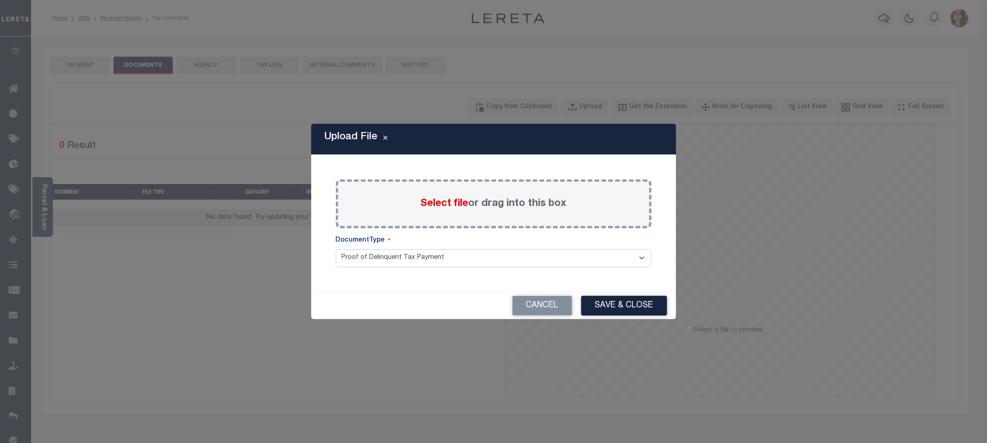
click at [435, 204] on span "Select file" at bounding box center [445, 204] width 48 height 10
click at [0, 0] on input "Select file or drag into this box" at bounding box center [0, 0] width 0 height 0
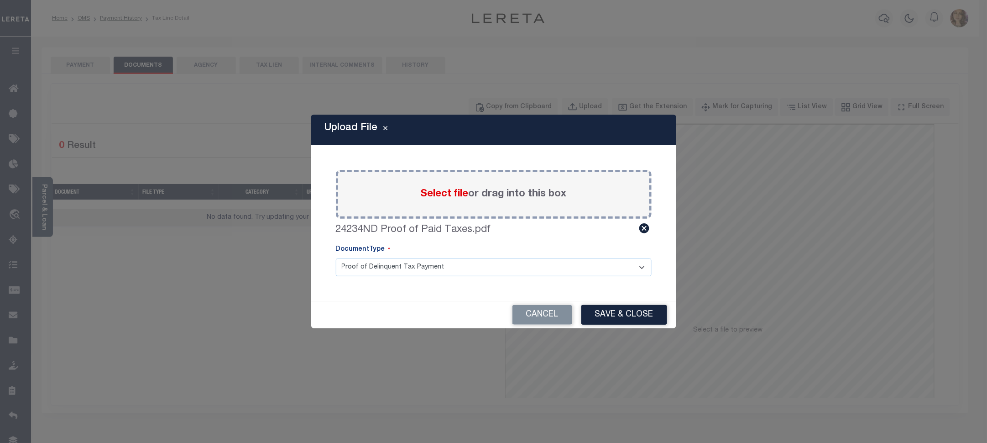
click at [603, 316] on button "Save & Close" at bounding box center [625, 315] width 86 height 20
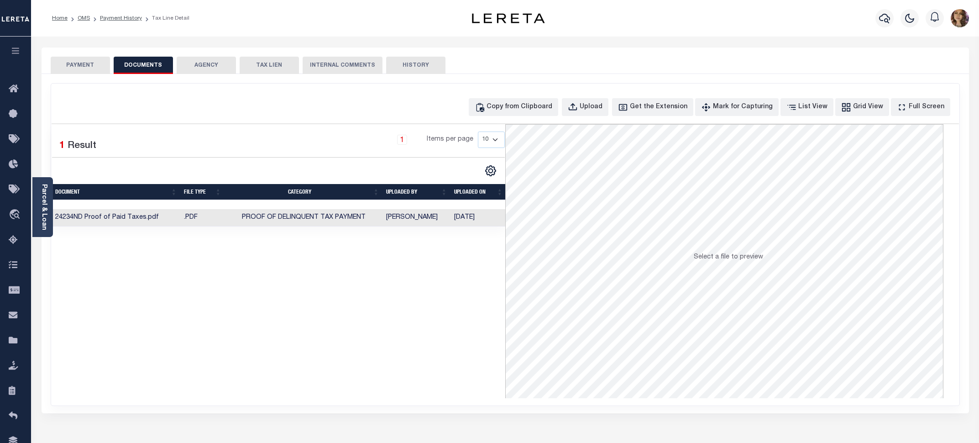
click at [84, 68] on button "PAYMENT" at bounding box center [80, 65] width 59 height 17
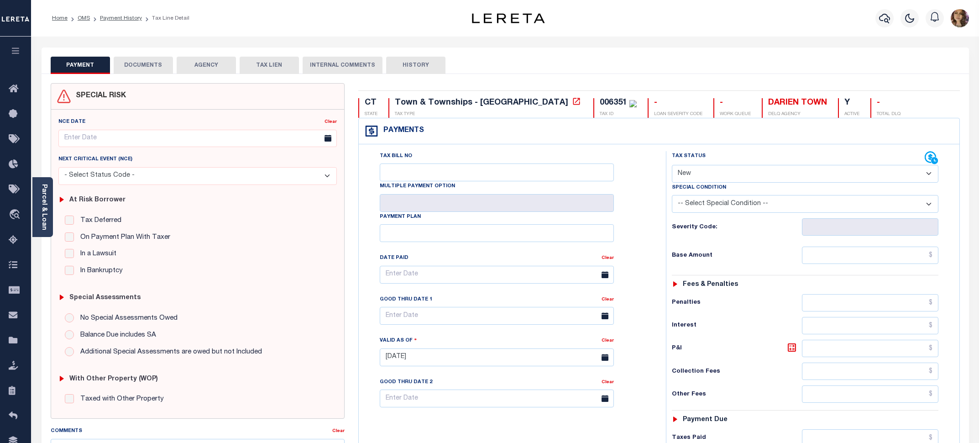
click at [781, 168] on select "- Select Status Code - Open Due/Unpaid Paid Incomplete No Tax Due Internal Refu…" at bounding box center [805, 174] width 267 height 18
select select "PYD"
click at [672, 166] on select "- Select Status Code - Open Due/Unpaid Paid Incomplete No Tax Due Internal Refu…" at bounding box center [805, 174] width 267 height 18
type input "09/02/2025"
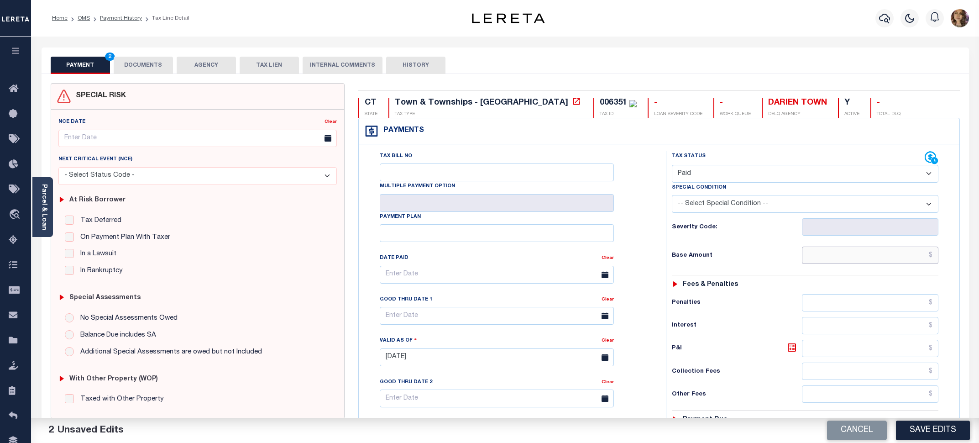
click at [933, 256] on input "text" at bounding box center [870, 255] width 136 height 17
type input "$5,959.80"
click at [946, 303] on div "Tax Status Status - Select Status Code -" at bounding box center [808, 352] width 284 height 403
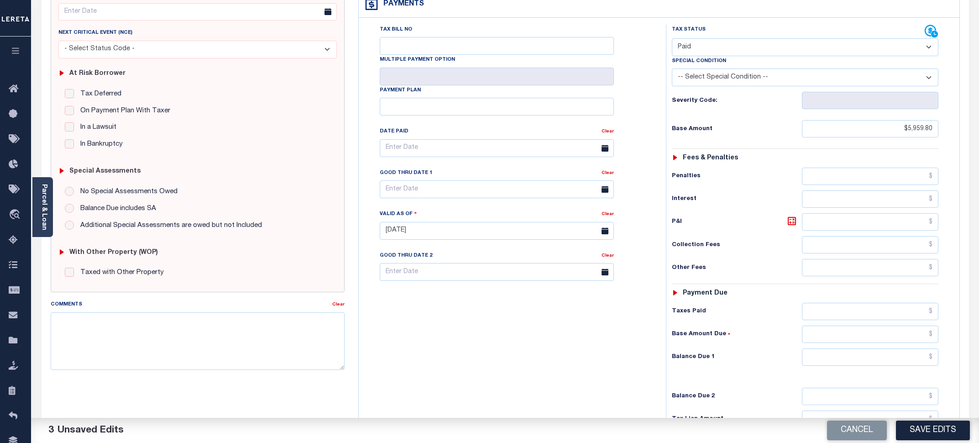
scroll to position [228, 0]
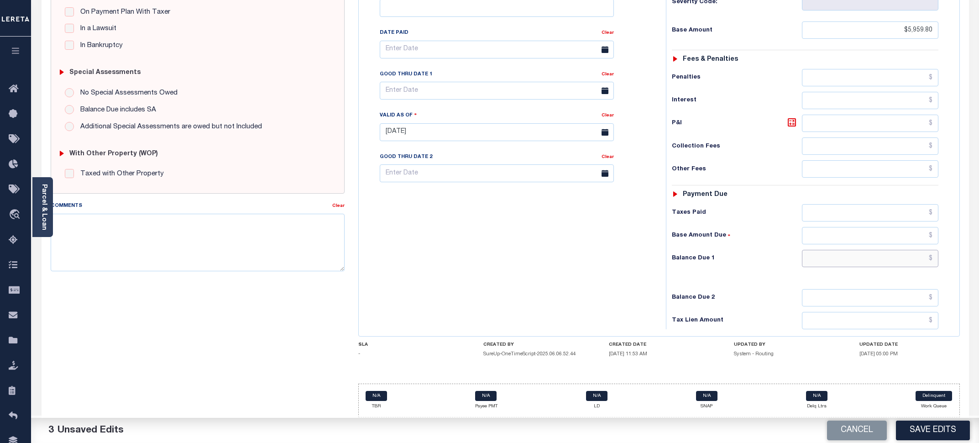
click at [934, 258] on input "text" at bounding box center [870, 258] width 136 height 17
type input "$0.00"
click at [920, 427] on button "Save Edits" at bounding box center [933, 430] width 74 height 20
checkbox input "false"
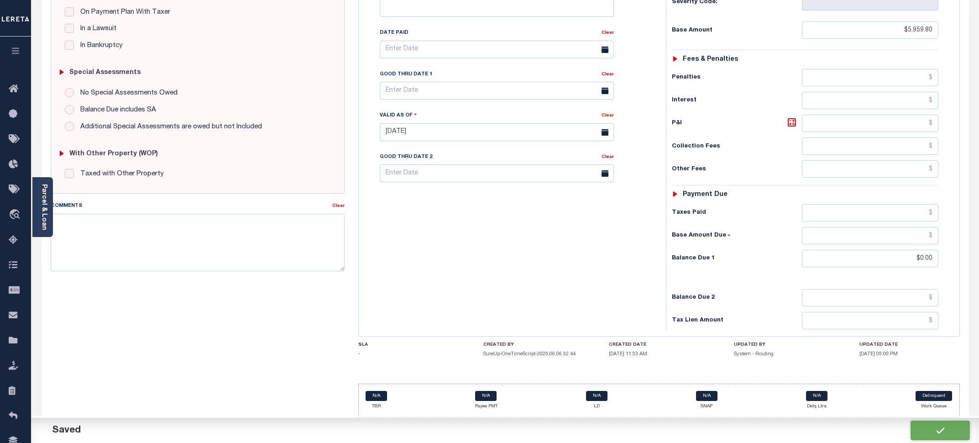
checkbox input "false"
type input "$5,959.8"
type input "$0"
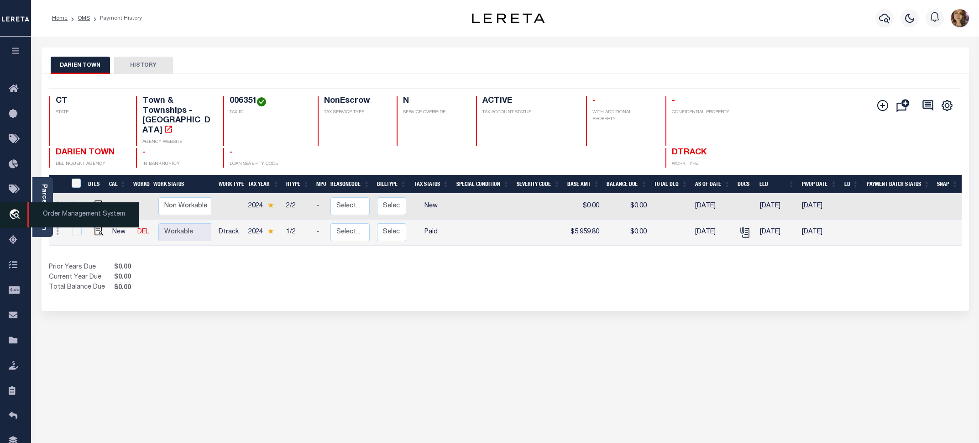
click at [71, 217] on span "Order Management System" at bounding box center [82, 214] width 111 height 25
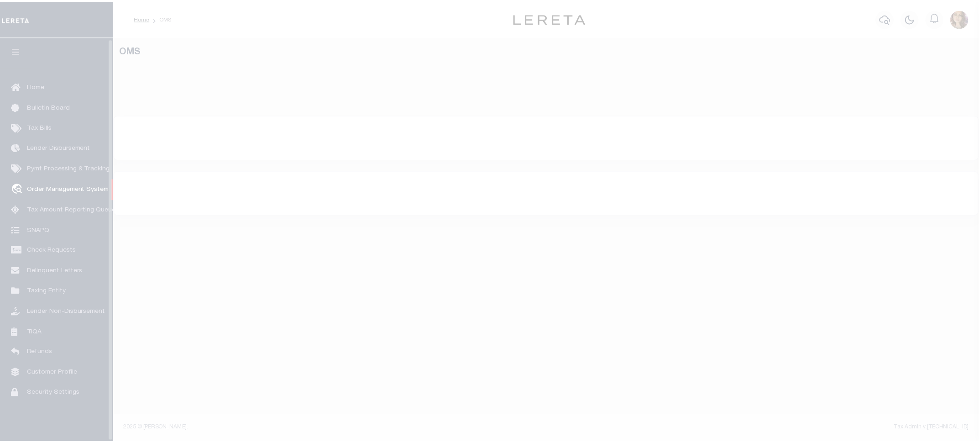
scroll to position [1, 0]
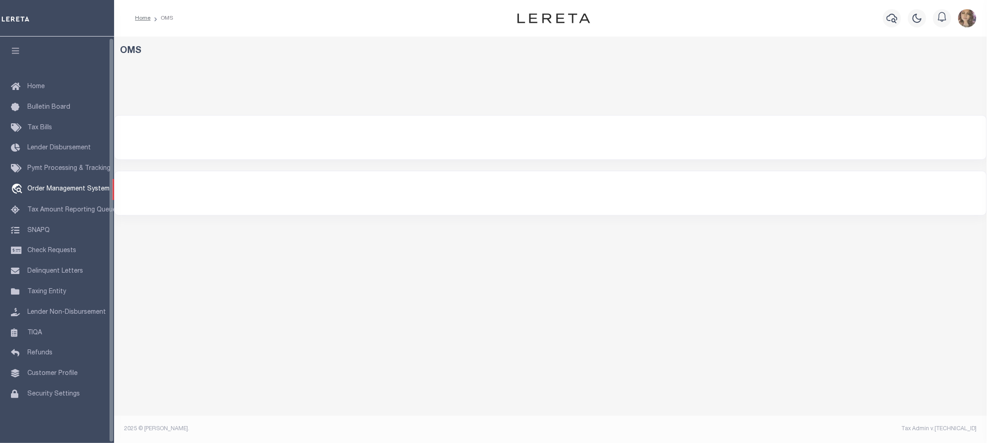
select select "200"
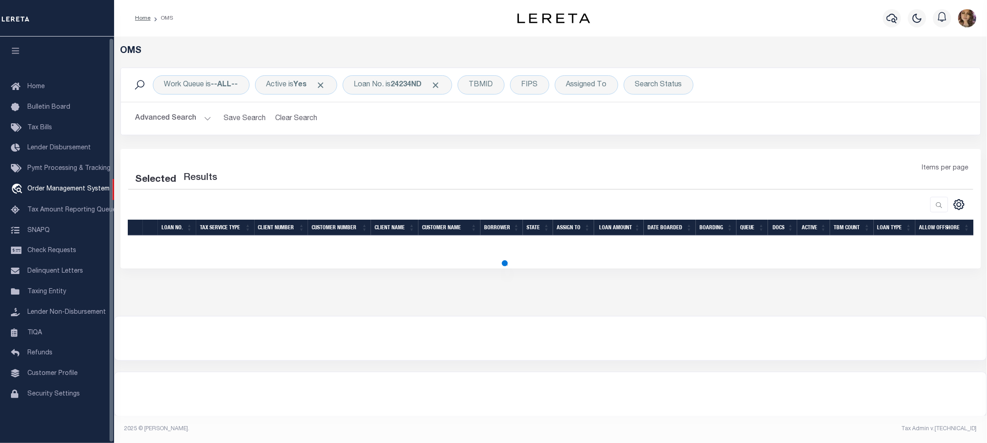
select select "200"
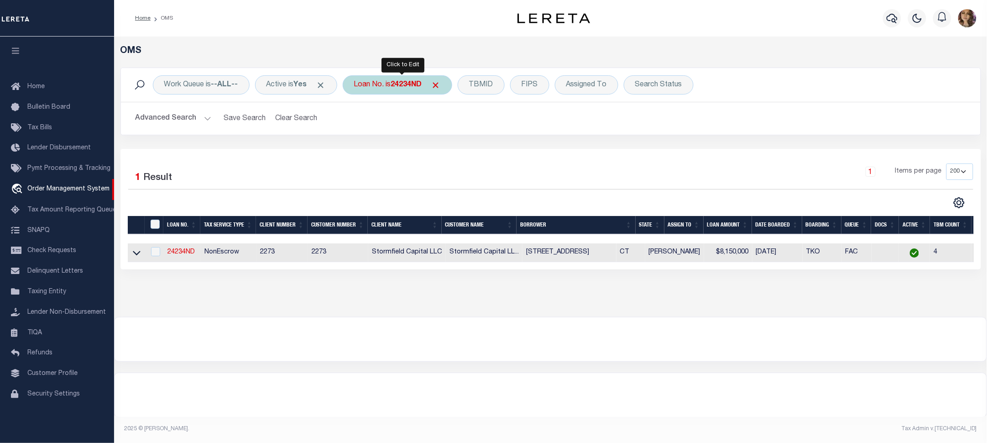
click at [396, 83] on div "Loan No. is 24234ND" at bounding box center [398, 84] width 110 height 19
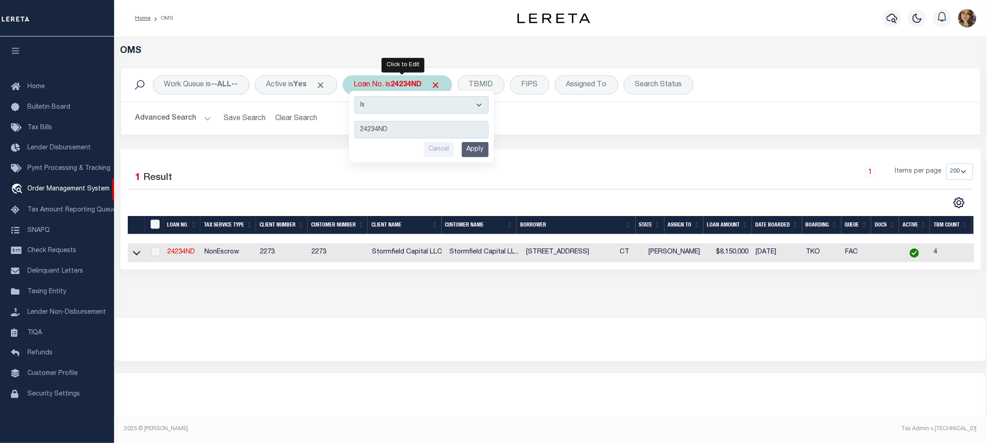
type input "400893700"
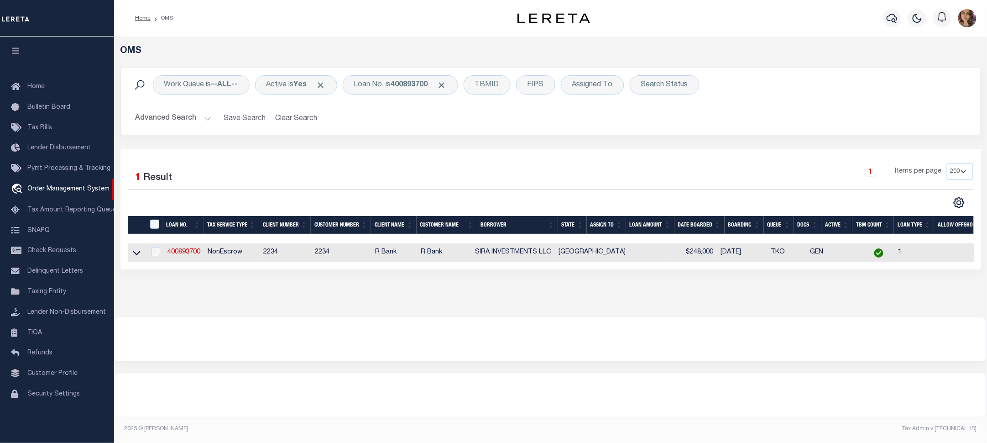
click at [131, 253] on link at bounding box center [136, 252] width 10 height 6
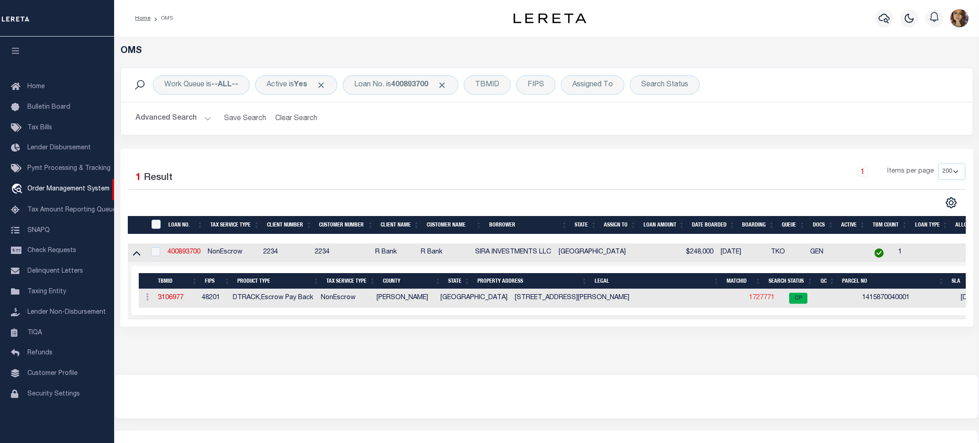
click at [749, 299] on link "1727771" at bounding box center [762, 297] width 26 height 6
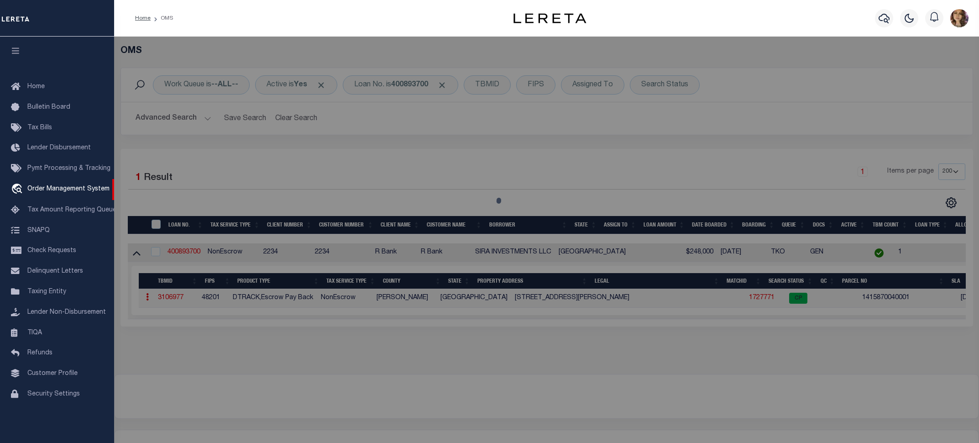
checkbox input "false"
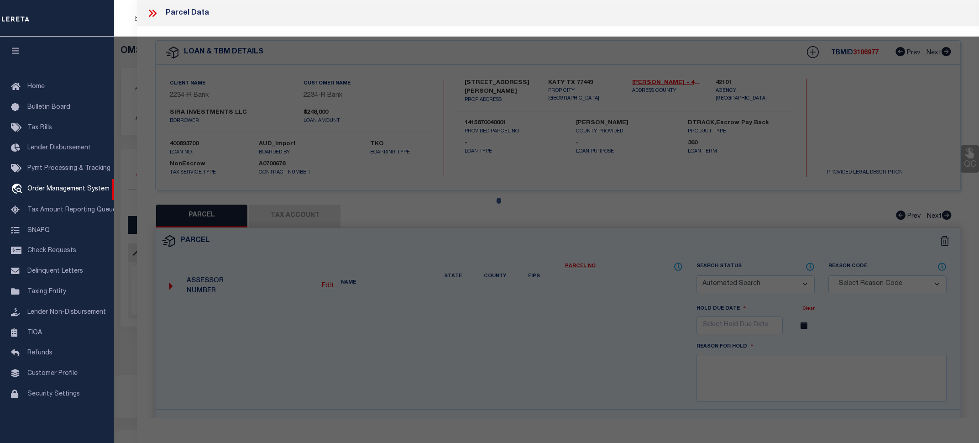
select select "CP"
type input "SIRA INVESTMENTS LLC"
type input "2031 N MASON RD # 401"
checkbox input "false"
type input "KATY, TX 77449"
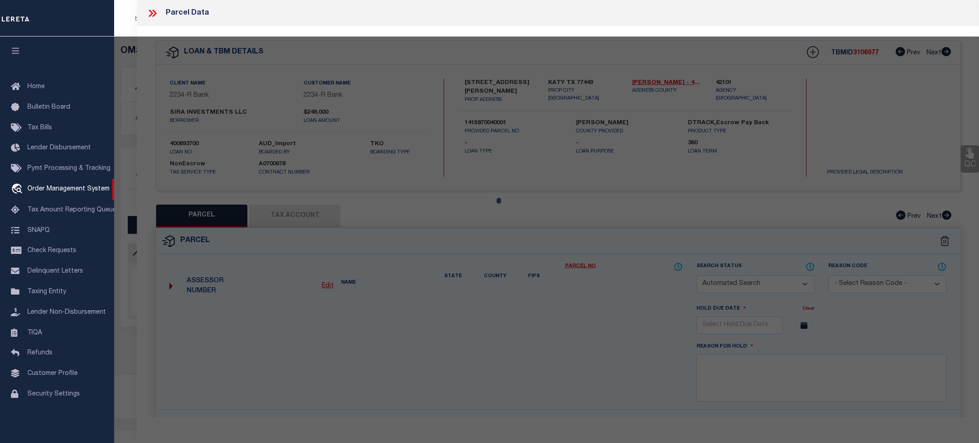
type textarea "UNIT 401 BLDG 4 .0323 INT COMMON LAND & ELE OAKS AT MASON OFFICE PARK CONDO AME…"
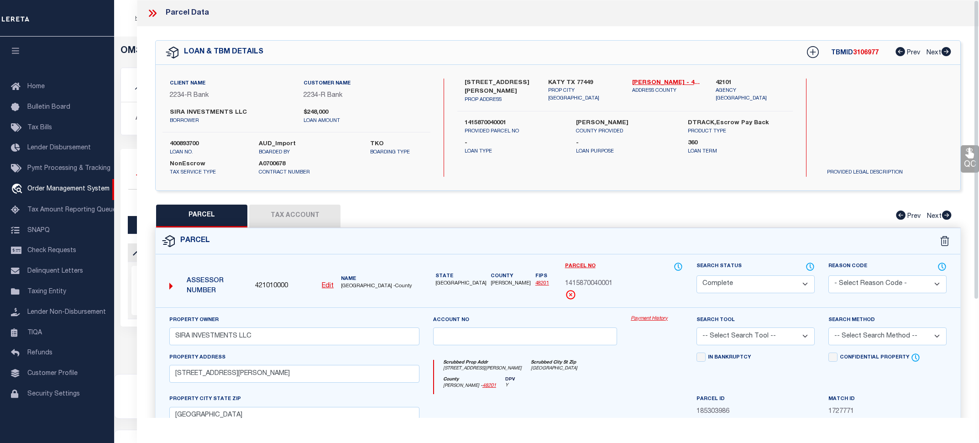
click at [651, 320] on link "Payment History" at bounding box center [657, 319] width 52 height 8
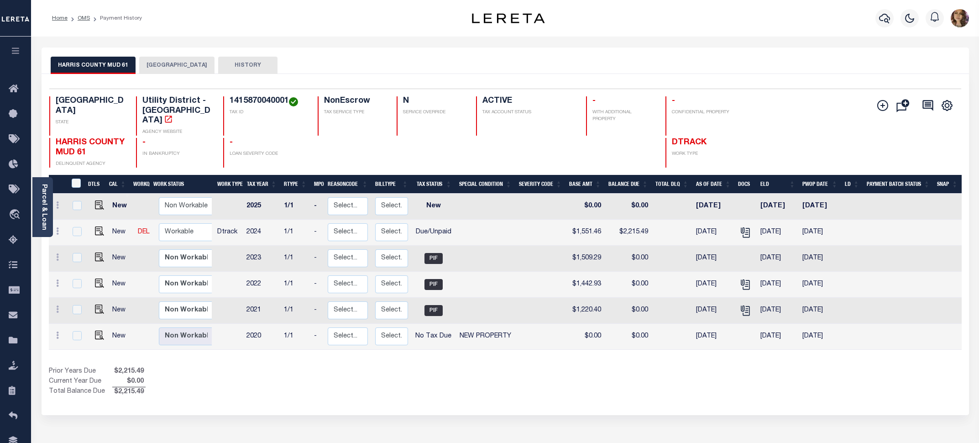
click at [168, 64] on button "HARRIS COUNTY" at bounding box center [176, 65] width 75 height 17
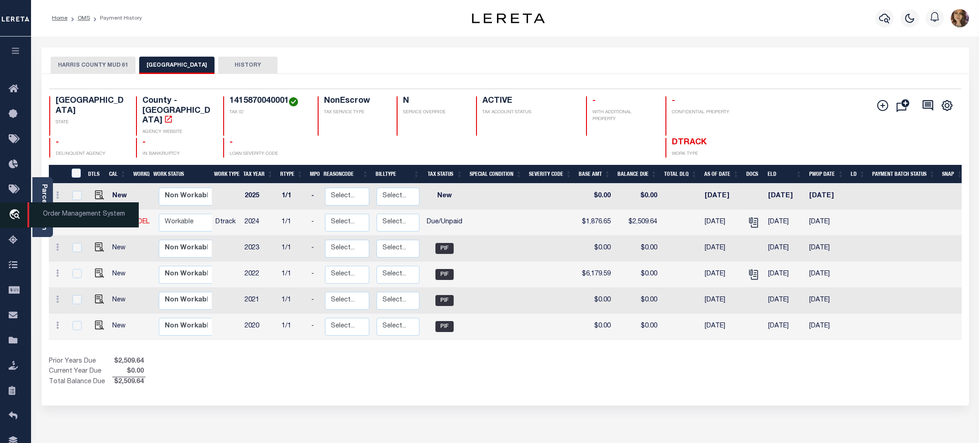
click at [57, 215] on span "Order Management System" at bounding box center [82, 214] width 111 height 25
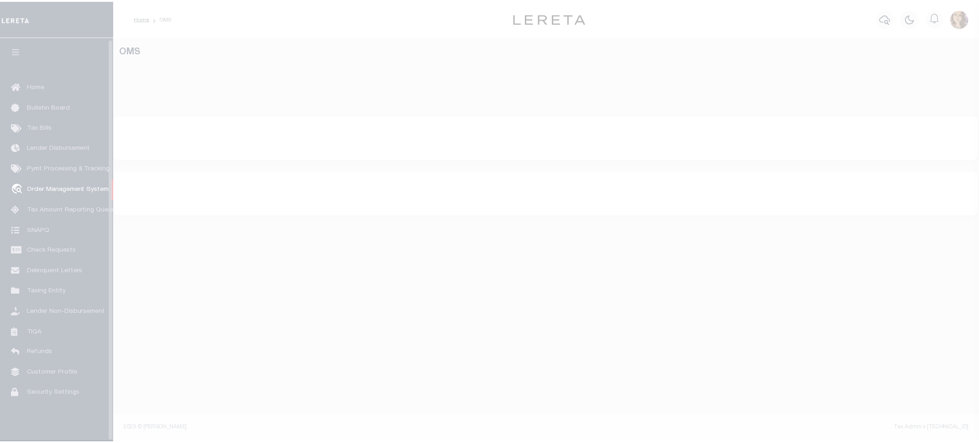
scroll to position [1, 0]
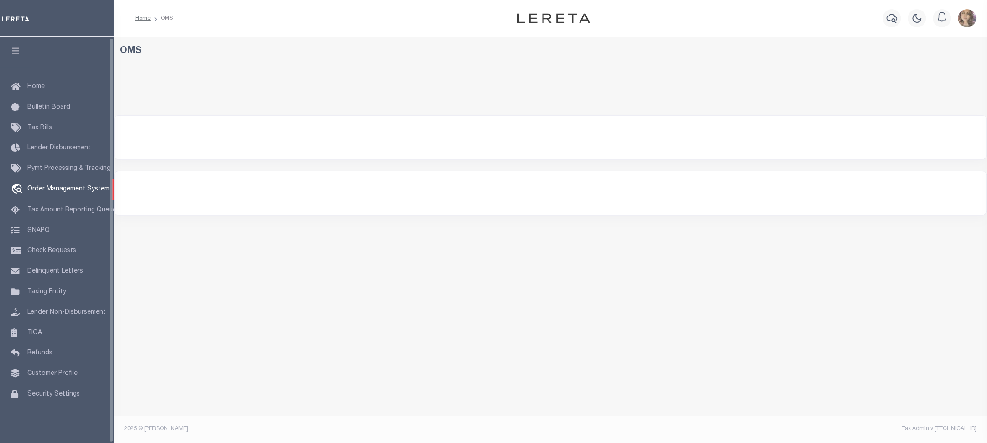
select select "200"
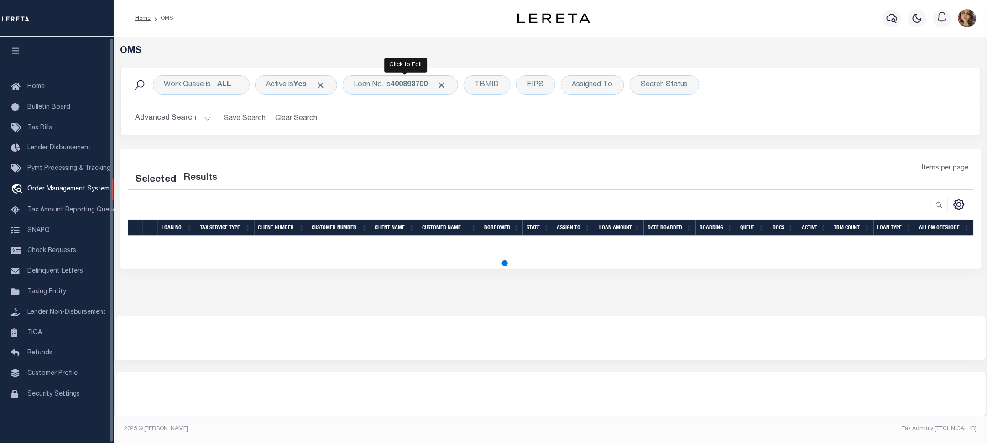
select select "200"
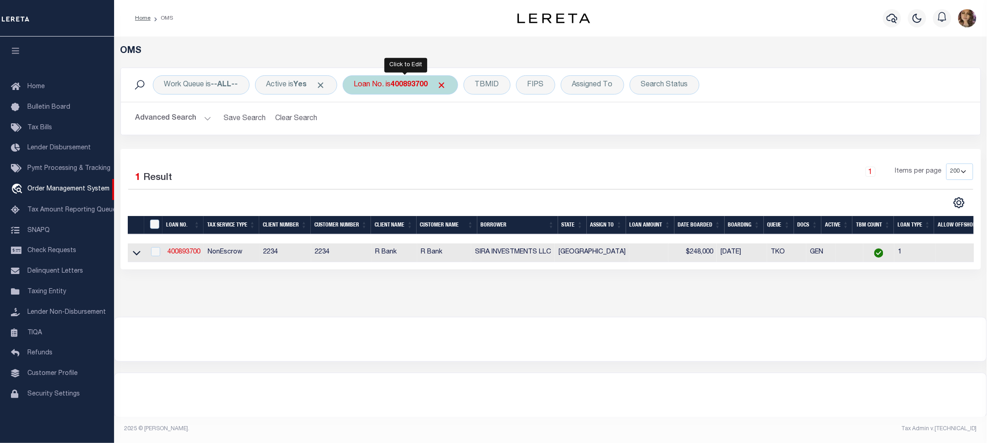
click at [389, 82] on div "Loan No. is 400893700" at bounding box center [400, 84] width 115 height 19
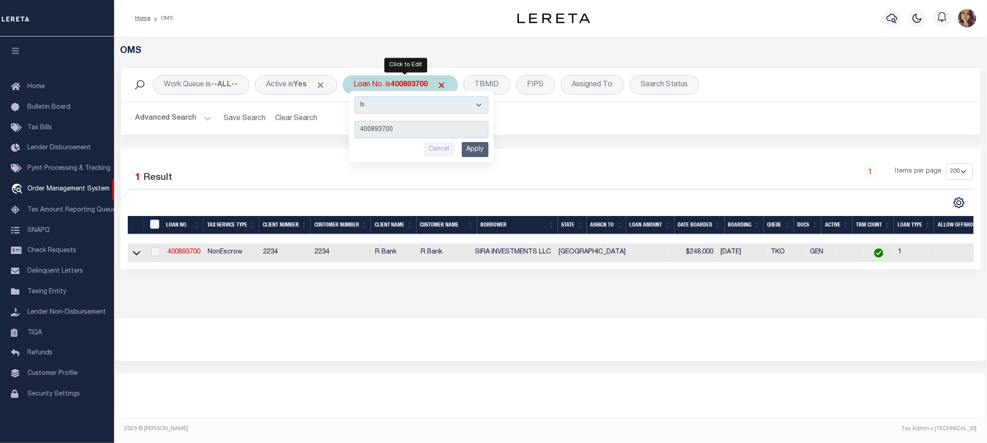
type input "10022259"
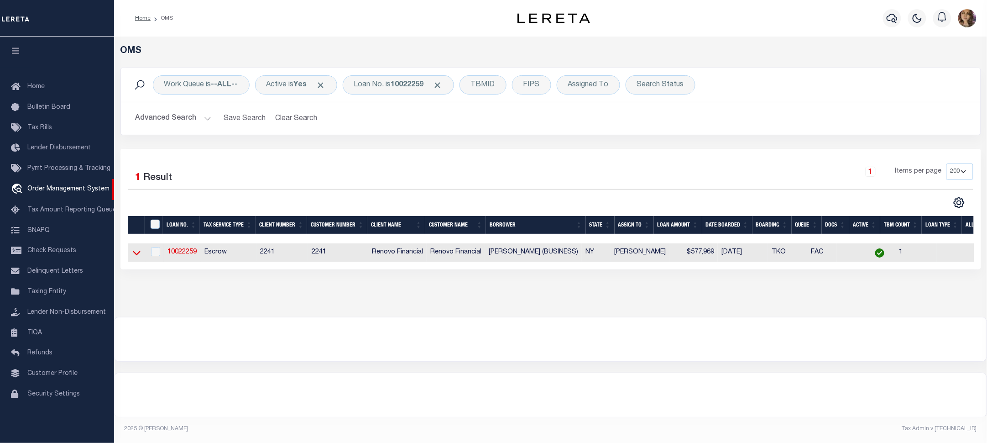
click at [135, 257] on icon at bounding box center [137, 253] width 8 height 10
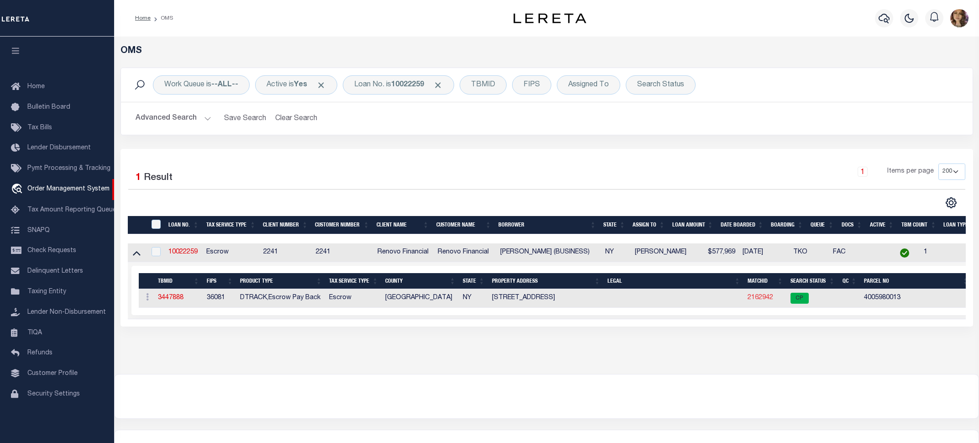
click at [765, 298] on link "2162942" at bounding box center [761, 297] width 26 height 6
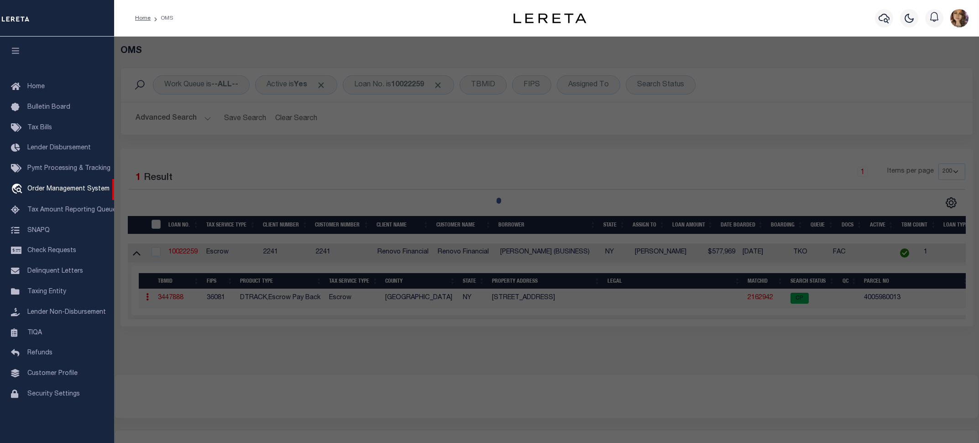
checkbox input "false"
select select "CP"
type input "MARIN, SEGUNDO TEOFILO FIGUEROA"
select select "AGW"
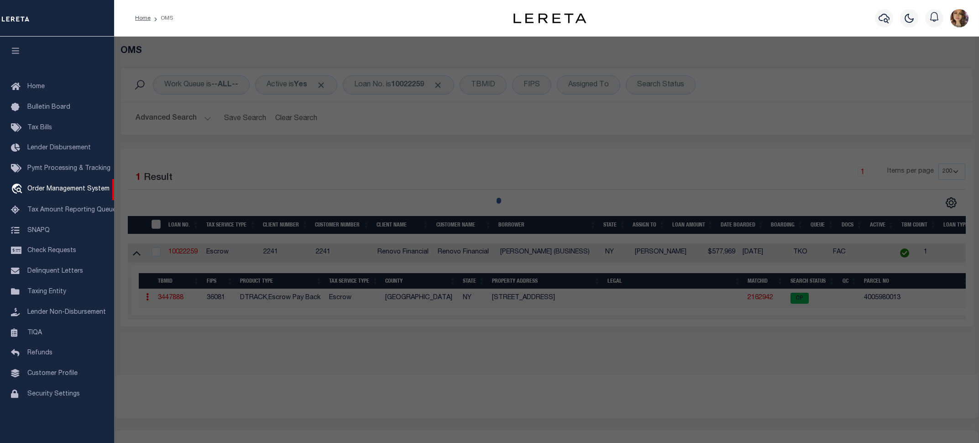
select select
type input "26 -51 30 STREET"
checkbox input "false"
type input "[GEOGRAPHIC_DATA]"
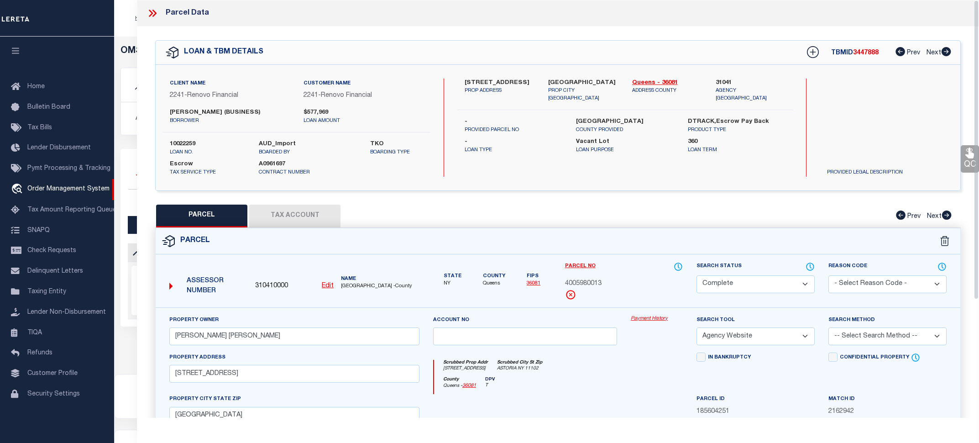
click at [653, 320] on link "Payment History" at bounding box center [657, 319] width 52 height 8
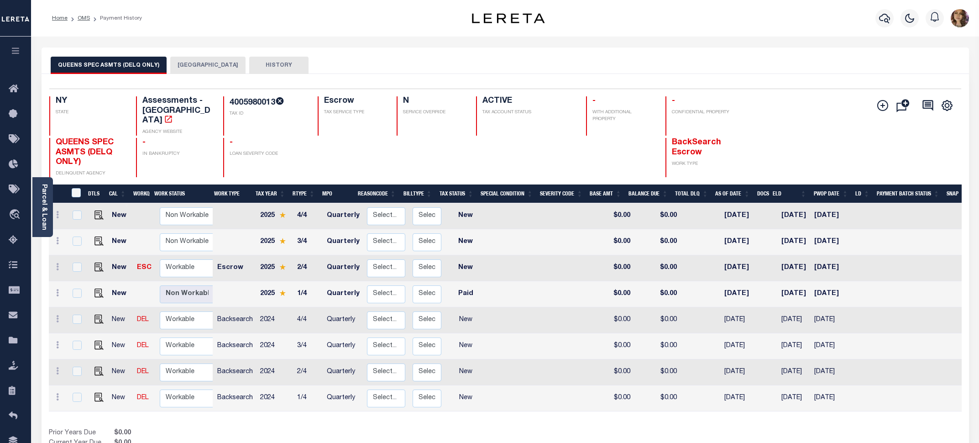
click at [204, 68] on button "[GEOGRAPHIC_DATA]" at bounding box center [207, 65] width 75 height 17
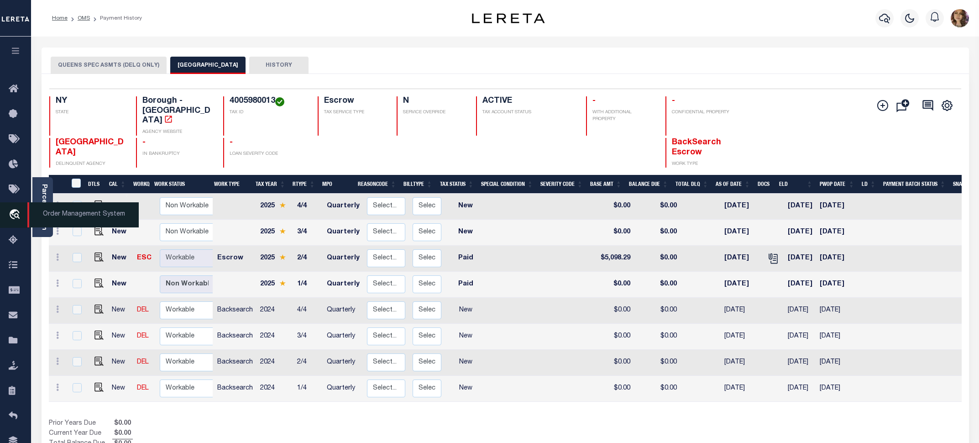
click at [75, 211] on span "Order Management System" at bounding box center [82, 214] width 111 height 25
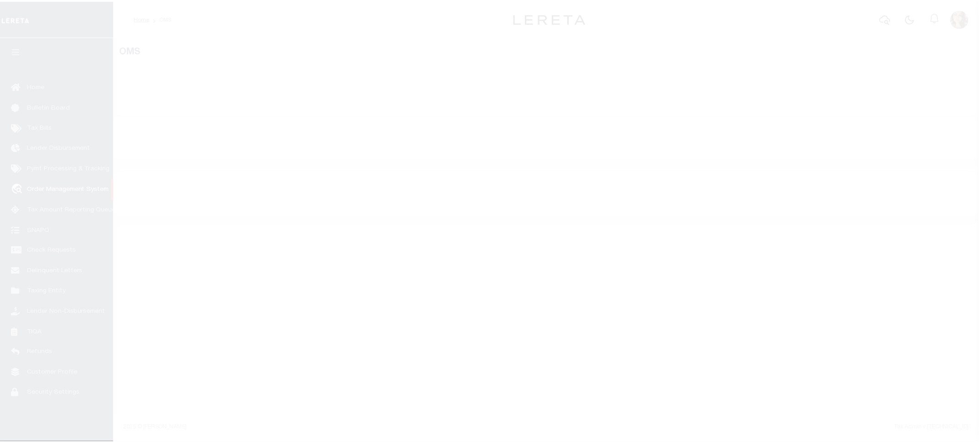
scroll to position [1, 0]
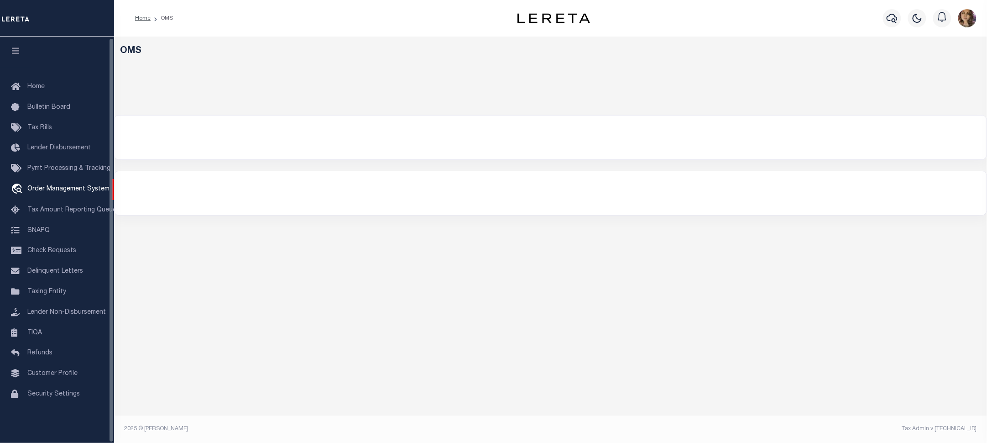
select select "200"
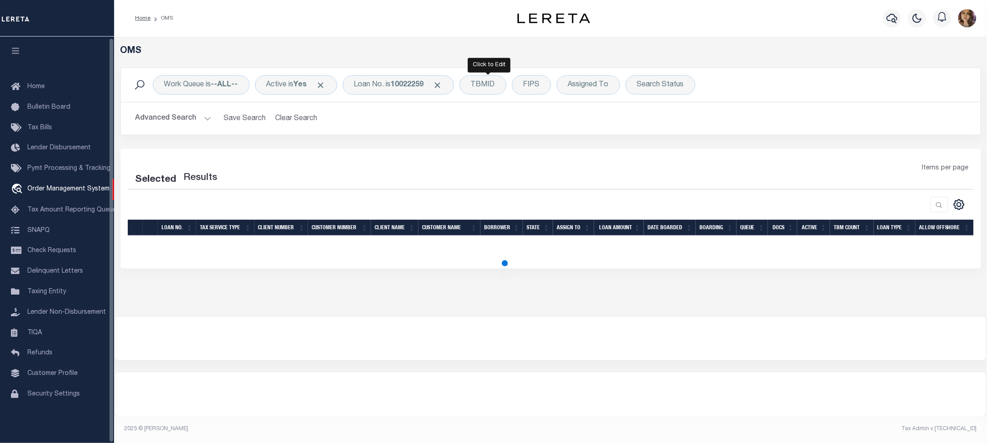
select select "200"
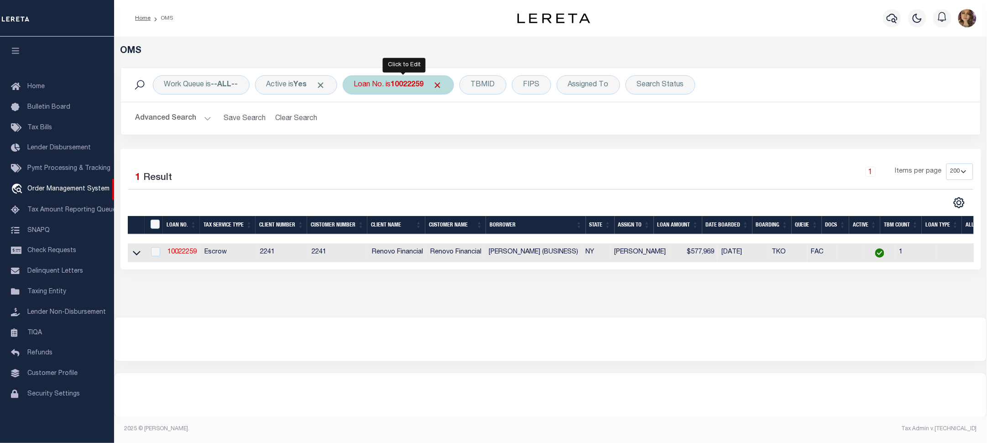
click at [401, 84] on b "10022259" at bounding box center [407, 84] width 33 height 7
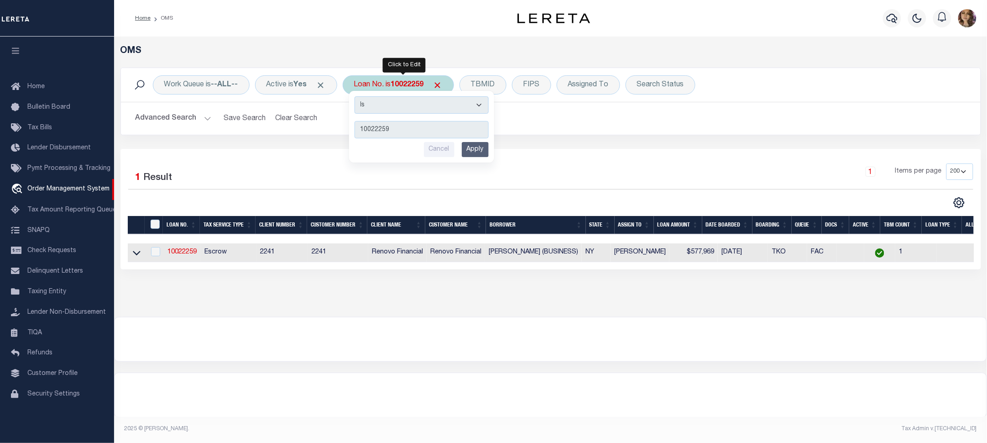
type input "10022259"
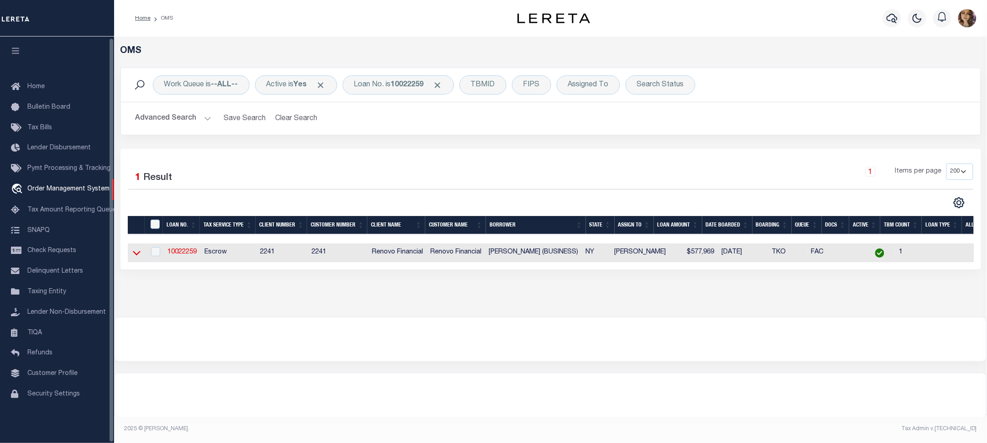
click at [135, 251] on icon at bounding box center [137, 253] width 8 height 10
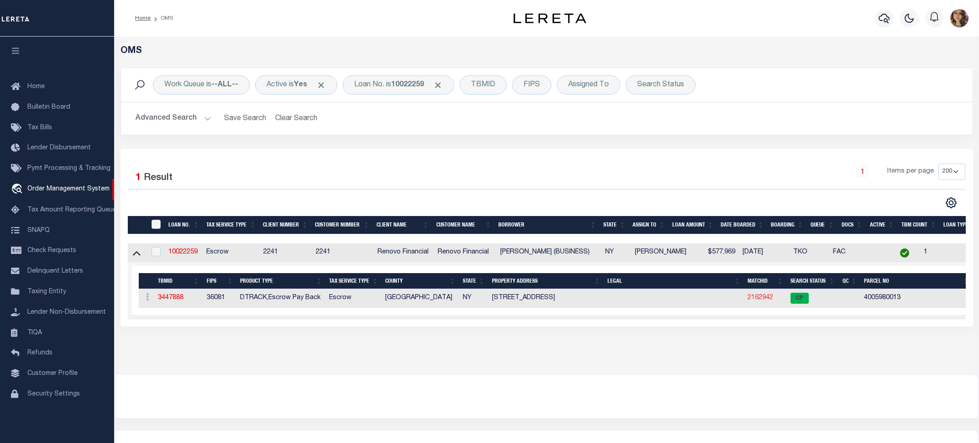
click at [758, 297] on link "2162942" at bounding box center [761, 297] width 26 height 6
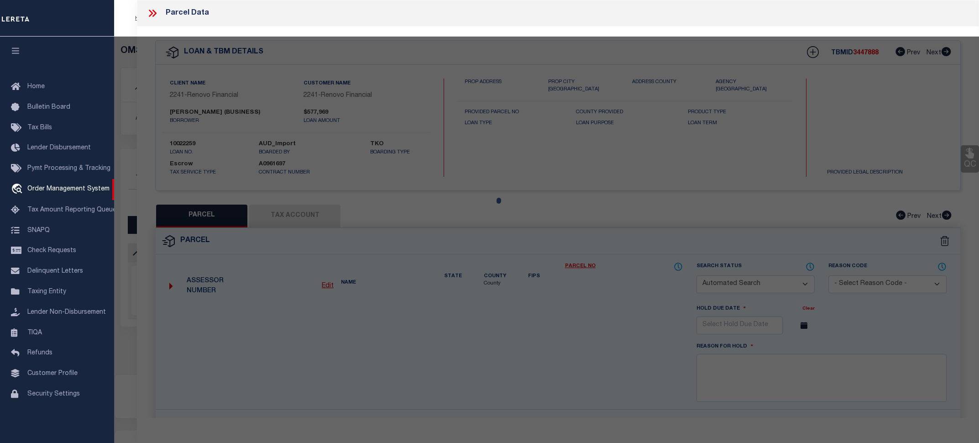
checkbox input "false"
select select "CP"
type input "MARIN, SEGUNDO TEOFILO FIGUEROA"
select select "AGW"
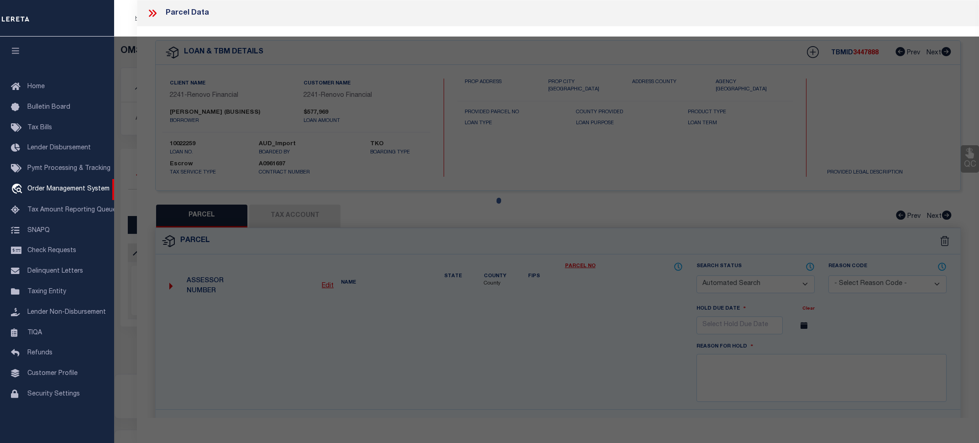
select select
type input "26 -51 30 STREET"
checkbox input "false"
type input "[GEOGRAPHIC_DATA]"
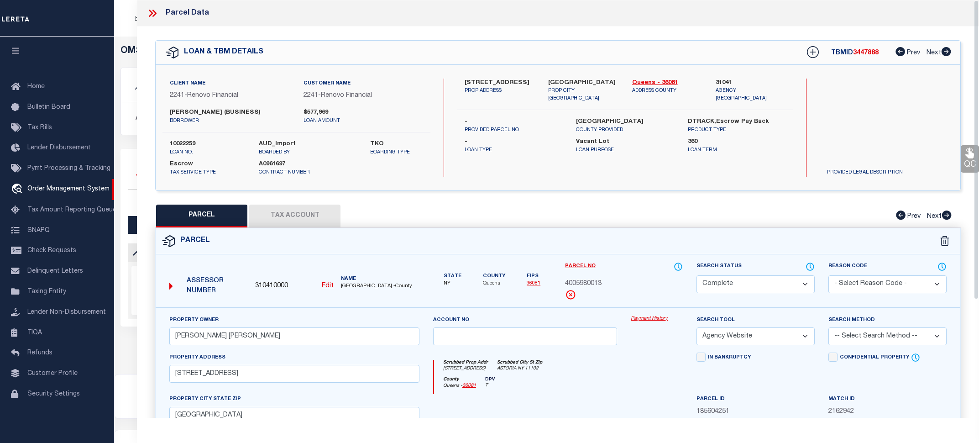
click at [660, 316] on link "Payment History" at bounding box center [657, 319] width 52 height 8
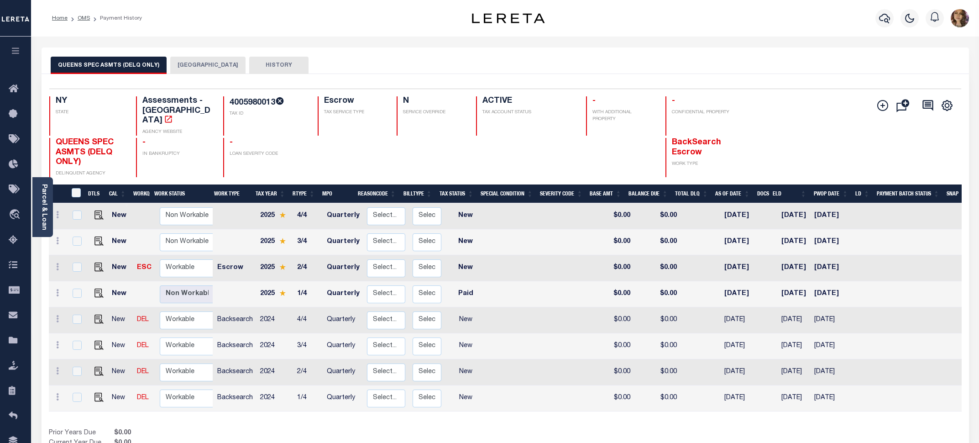
click at [192, 62] on button "[GEOGRAPHIC_DATA]" at bounding box center [207, 65] width 75 height 17
